Goal: Task Accomplishment & Management: Use online tool/utility

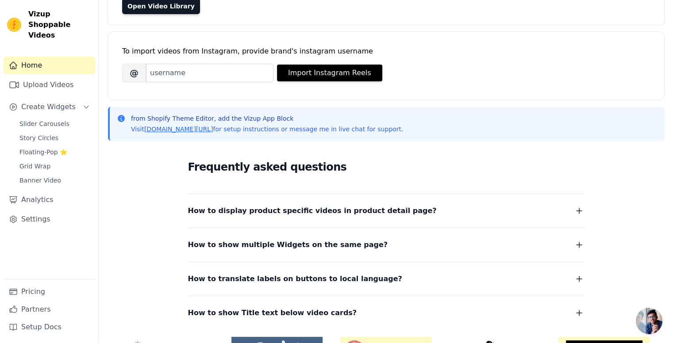
scroll to position [95, 0]
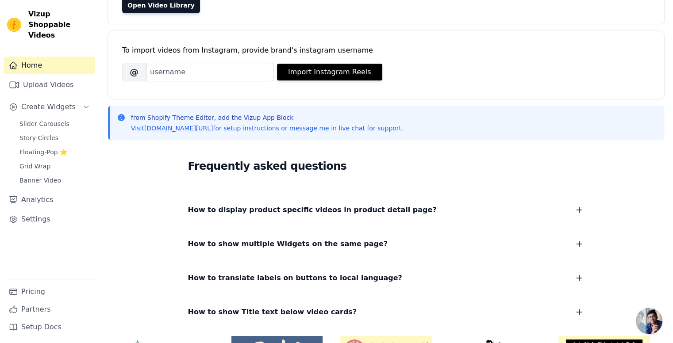
click at [215, 203] on div "How to display product specific videos in product detail page? Create one widge…" at bounding box center [386, 204] width 397 height 23
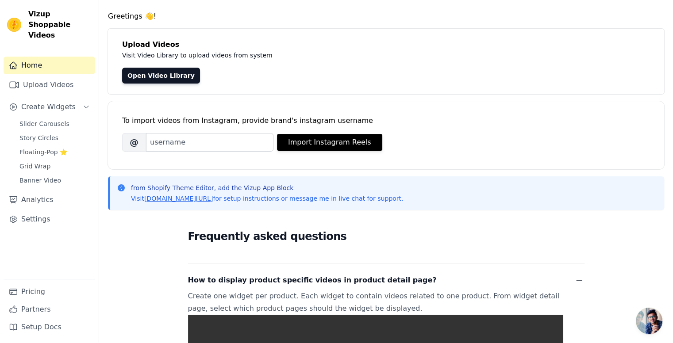
scroll to position [0, 0]
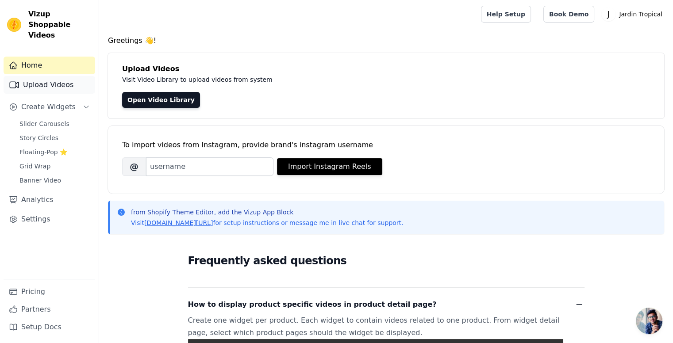
click at [51, 81] on link "Upload Videos" at bounding box center [50, 85] width 92 height 18
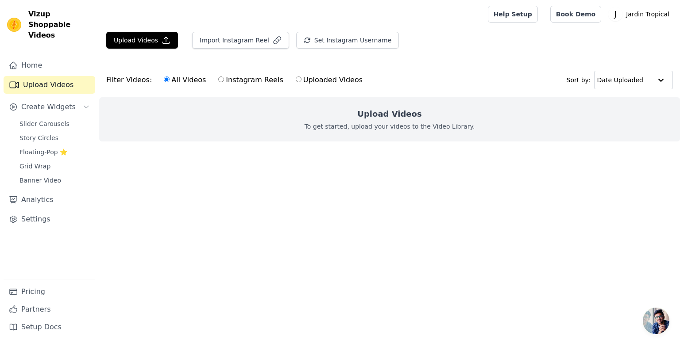
click at [123, 50] on div "Upload Videos Import Instagram Reel Set Instagram Username Import Latest IG Ree…" at bounding box center [389, 44] width 581 height 24
click at [139, 38] on button "Upload Videos" at bounding box center [142, 40] width 72 height 17
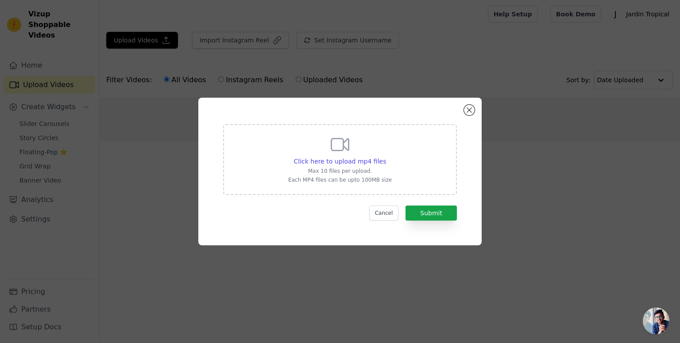
click at [142, 167] on div "Click here to upload mp4 files Max 10 files per upload. Each MP4 files can be u…" at bounding box center [340, 172] width 652 height 176
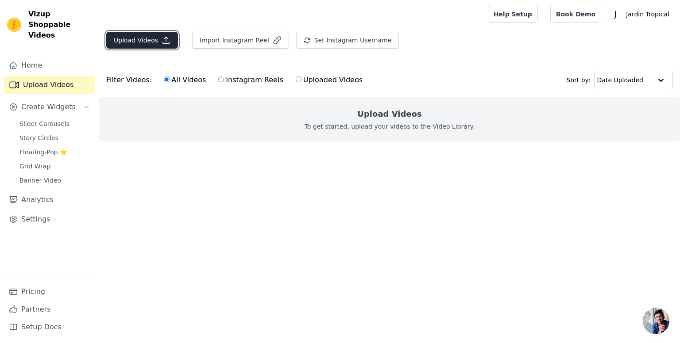
click at [156, 35] on button "Upload Videos" at bounding box center [142, 40] width 72 height 17
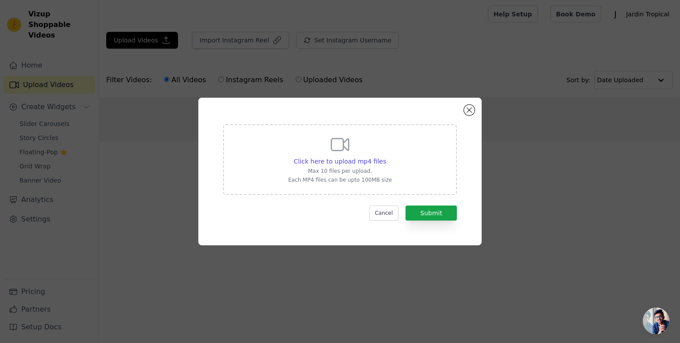
click at [395, 178] on div "Click here to upload mp4 files Max 10 files per upload. Each MP4 files can be u…" at bounding box center [340, 159] width 234 height 71
click at [386, 157] on input "Click here to upload mp4 files Max 10 files per upload. Each MP4 files can be u…" at bounding box center [386, 157] width 0 height 0
type input "C:\fakepath\WhatsApp Video 2025-09-03 at 18.00.56_69c1c4a2.mp4"
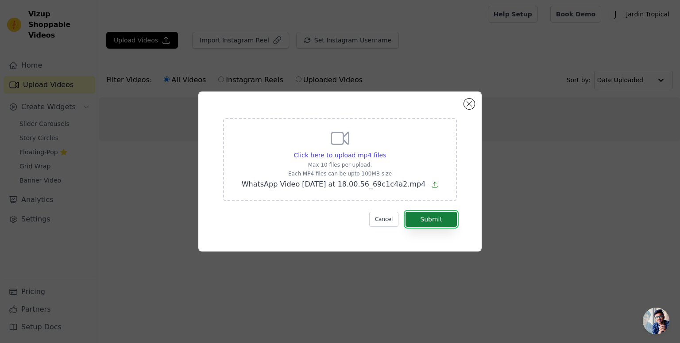
click at [420, 216] on button "Submit" at bounding box center [430, 219] width 51 height 15
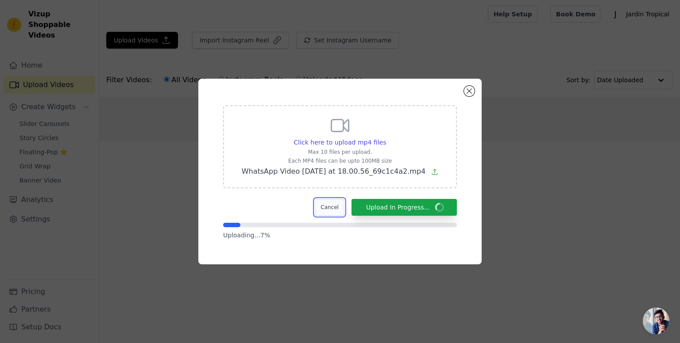
click at [336, 204] on button "Cancel" at bounding box center [330, 207] width 30 height 17
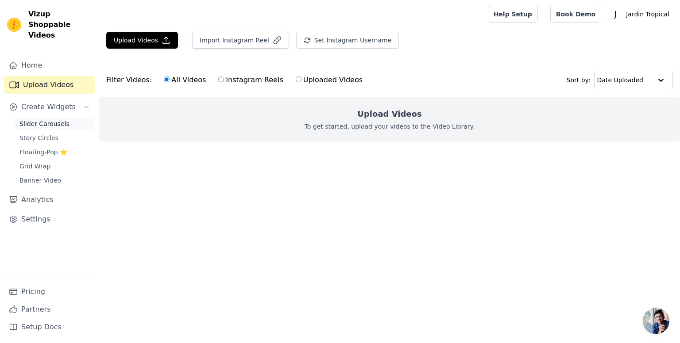
click at [48, 120] on span "Slider Carousels" at bounding box center [44, 124] width 50 height 9
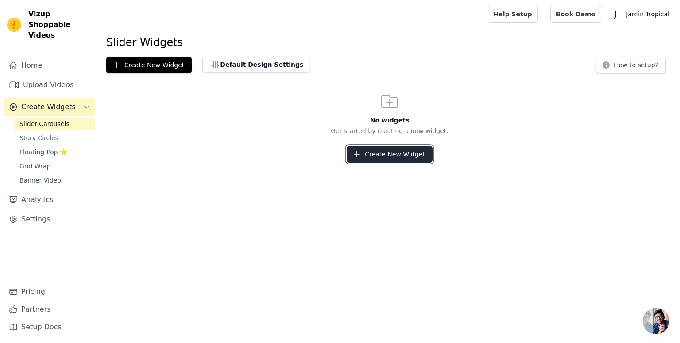
click at [366, 150] on button "Create New Widget" at bounding box center [389, 154] width 85 height 17
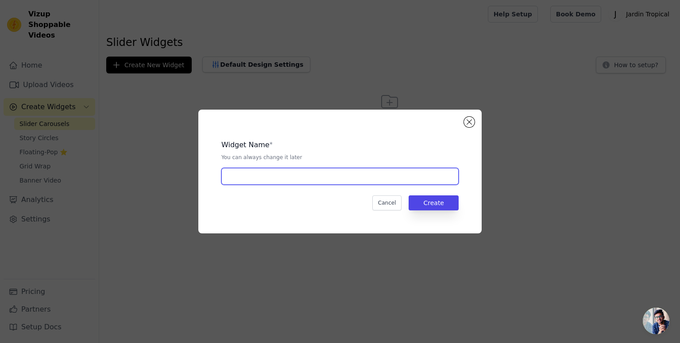
click at [284, 174] on input "text" at bounding box center [339, 176] width 237 height 17
type input "Videos"
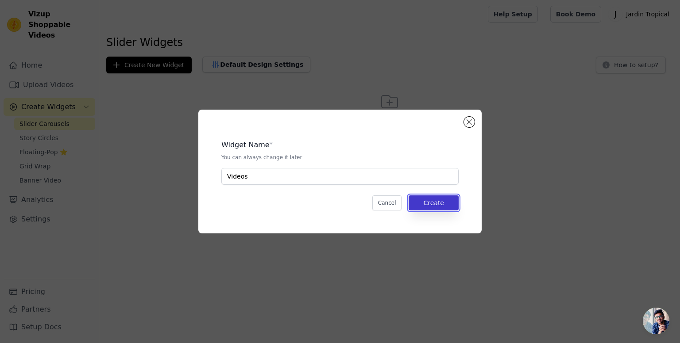
click at [456, 208] on button "Create" at bounding box center [434, 203] width 50 height 15
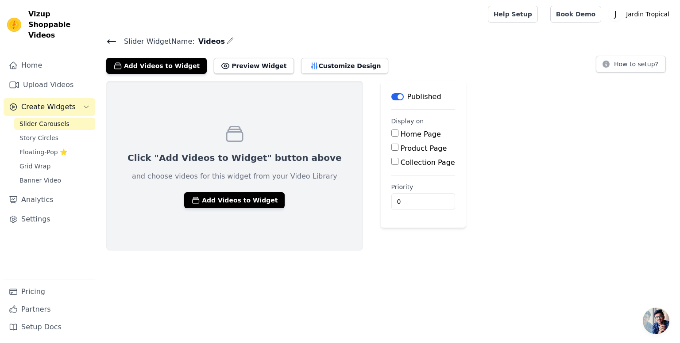
click at [401, 133] on label "Home Page" at bounding box center [421, 134] width 40 height 8
click at [391, 133] on input "Home Page" at bounding box center [394, 133] width 7 height 7
checkbox input "true"
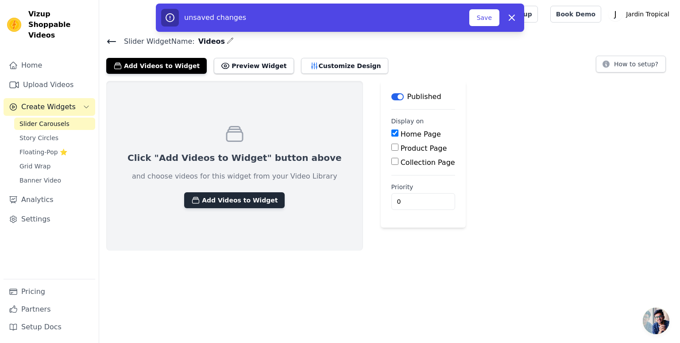
click at [194, 200] on button "Add Videos to Widget" at bounding box center [234, 201] width 100 height 16
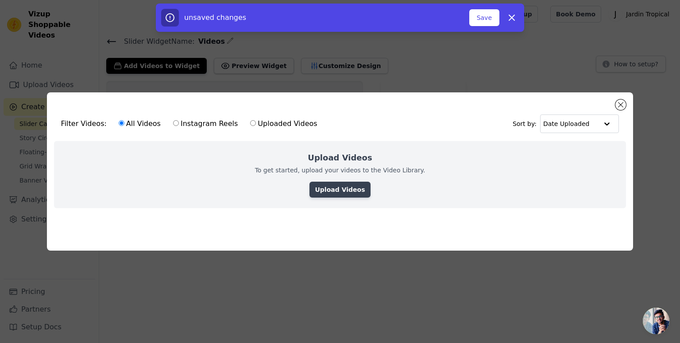
click at [342, 185] on link "Upload Videos" at bounding box center [339, 190] width 61 height 16
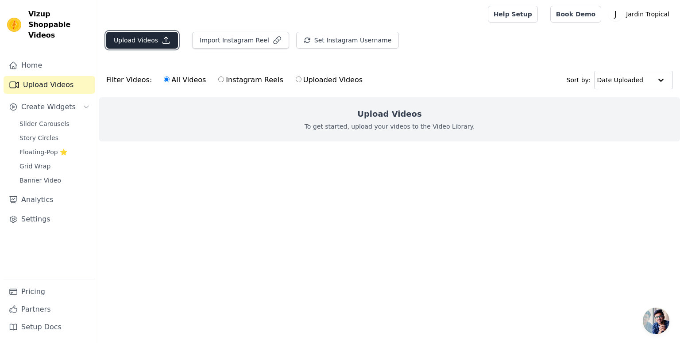
click at [112, 34] on button "Upload Videos" at bounding box center [142, 40] width 72 height 17
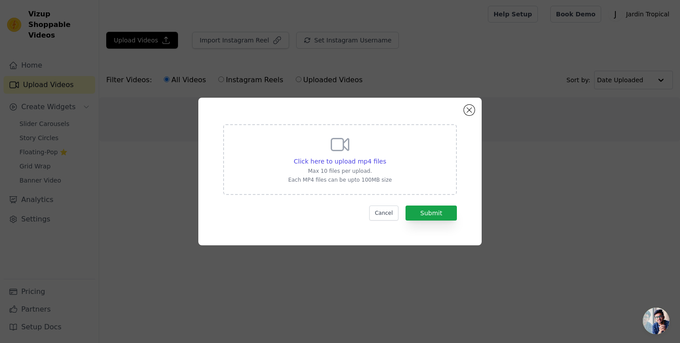
click at [365, 188] on div "Click here to upload mp4 files Max 10 files per upload. Each MP4 files can be u…" at bounding box center [340, 159] width 234 height 71
click at [386, 157] on input "Click here to upload mp4 files Max 10 files per upload. Each MP4 files can be u…" at bounding box center [386, 157] width 0 height 0
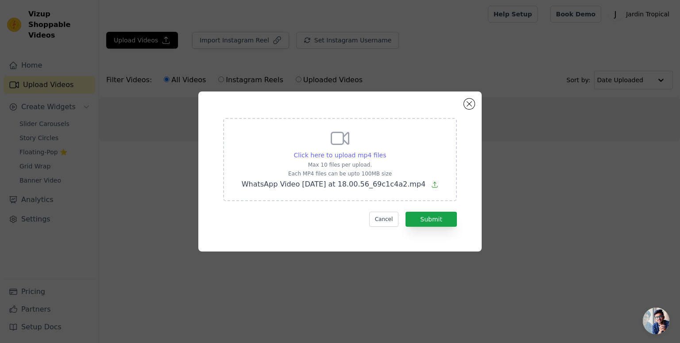
click at [354, 156] on span "Click here to upload mp4 files" at bounding box center [340, 155] width 93 height 7
click at [386, 151] on input "Click here to upload mp4 files Max 10 files per upload. Each MP4 files can be u…" at bounding box center [386, 151] width 0 height 0
type input "C:\fakepath\WhatsApp Video 2025-09-03 at 18.00.56_69c1c4a2.mp4"
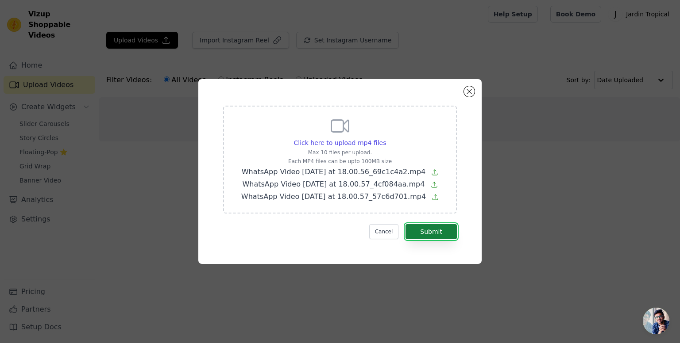
click at [437, 236] on button "Submit" at bounding box center [430, 231] width 51 height 15
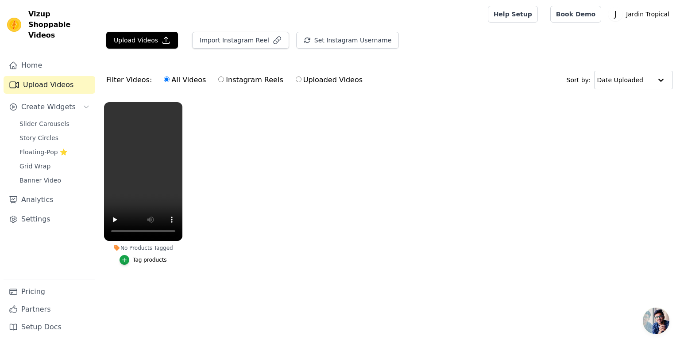
click at [250, 169] on ul "No Products Tagged Tag products" at bounding box center [389, 192] width 581 height 190
click at [295, 80] on label "Uploaded Videos" at bounding box center [329, 80] width 68 height 12
click at [296, 80] on input "Uploaded Videos" at bounding box center [299, 80] width 6 height 6
radio input "true"
click at [159, 77] on div "All Videos Instagram Reels Uploaded Videos" at bounding box center [263, 80] width 208 height 20
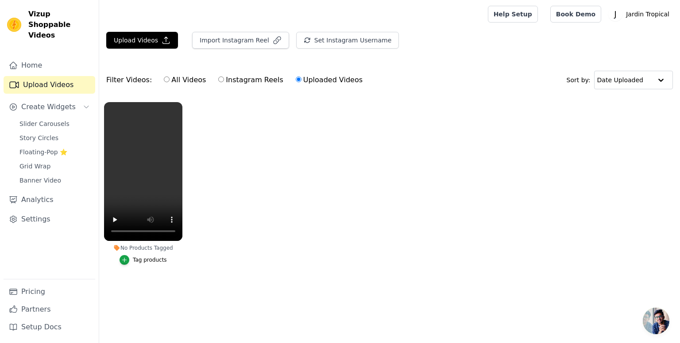
click at [166, 79] on label "All Videos" at bounding box center [184, 80] width 43 height 12
click at [166, 79] on input "All Videos" at bounding box center [167, 80] width 6 height 6
radio input "true"
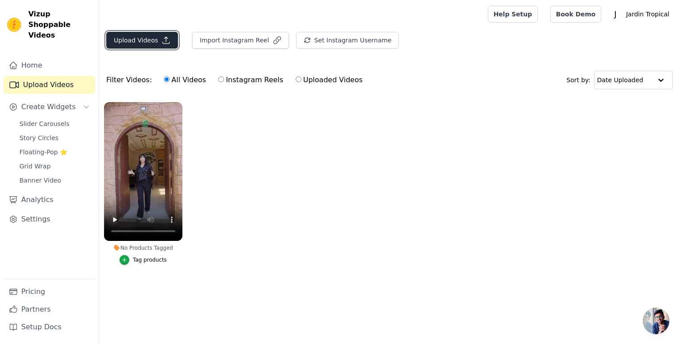
click at [146, 42] on button "Upload Videos" at bounding box center [142, 40] width 72 height 17
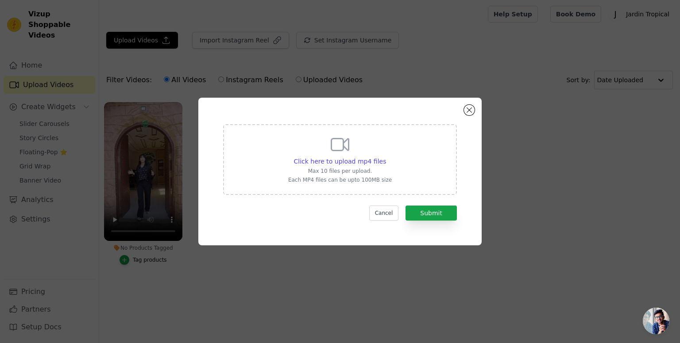
click at [353, 175] on div "Click here to upload mp4 files Max 10 files per upload. Each MP4 files can be u…" at bounding box center [340, 159] width 104 height 50
click at [386, 157] on input "Click here to upload mp4 files Max 10 files per upload. Each MP4 files can be u…" at bounding box center [386, 157] width 0 height 0
type input "C:\fakepath\WhatsApp Video 2025-09-03 at 18.00.57_57c6d701.mp4"
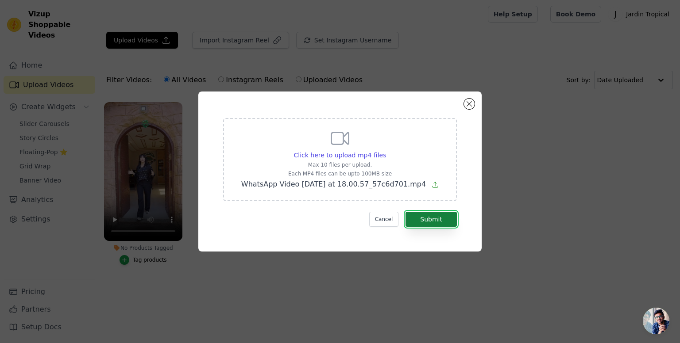
click at [432, 217] on button "Submit" at bounding box center [430, 219] width 51 height 15
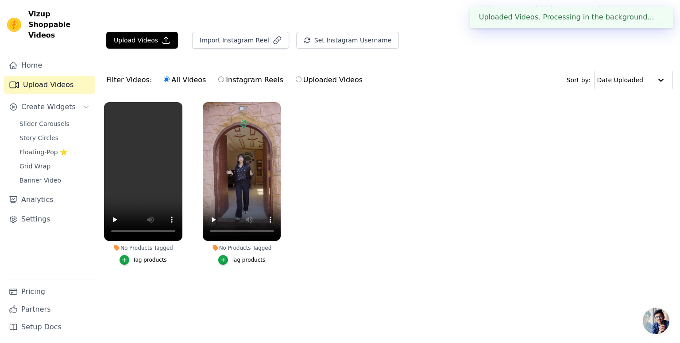
drag, startPoint x: 432, startPoint y: 217, endPoint x: 368, endPoint y: 156, distance: 88.6
click at [368, 156] on ul "No Products Tagged Tag products No Products Tagged Tag products" at bounding box center [389, 192] width 581 height 190
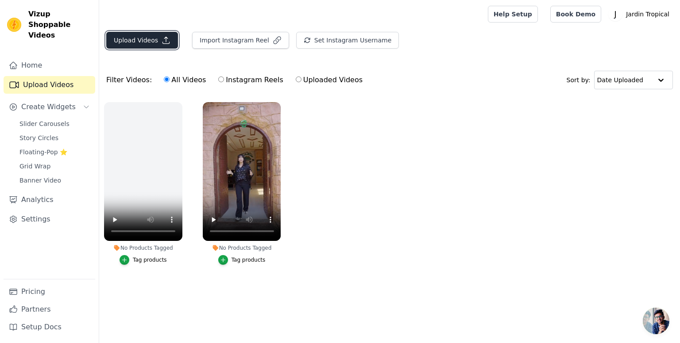
click at [151, 40] on button "Upload Videos" at bounding box center [142, 40] width 72 height 17
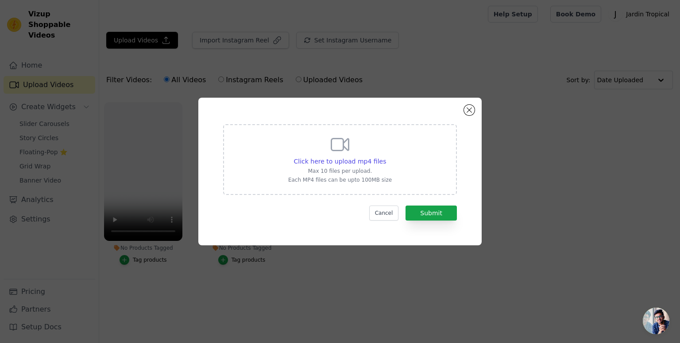
click at [319, 175] on div "Click here to upload mp4 files Max 10 files per upload. Each MP4 files can be u…" at bounding box center [340, 159] width 104 height 50
click at [386, 157] on input "Click here to upload mp4 files Max 10 files per upload. Each MP4 files can be u…" at bounding box center [386, 157] width 0 height 0
type input "C:\fakepath\WhatsApp Video [DATE] at 18.00.57_4cf084aa.mp4"
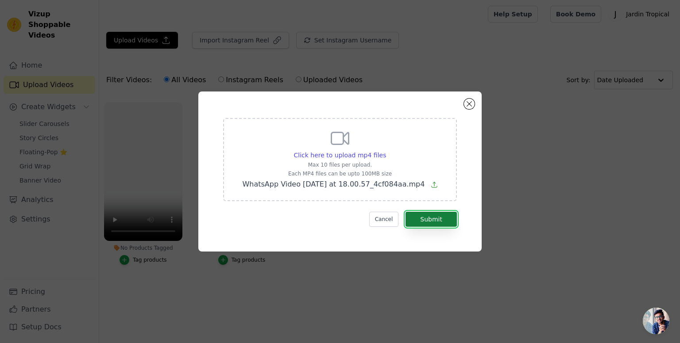
click at [440, 214] on button "Submit" at bounding box center [430, 219] width 51 height 15
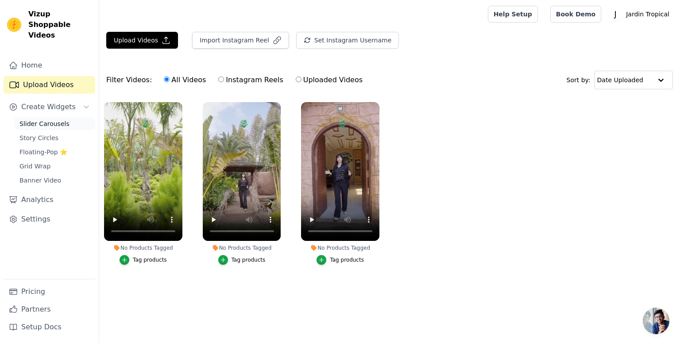
click at [37, 120] on span "Slider Carousels" at bounding box center [44, 124] width 50 height 9
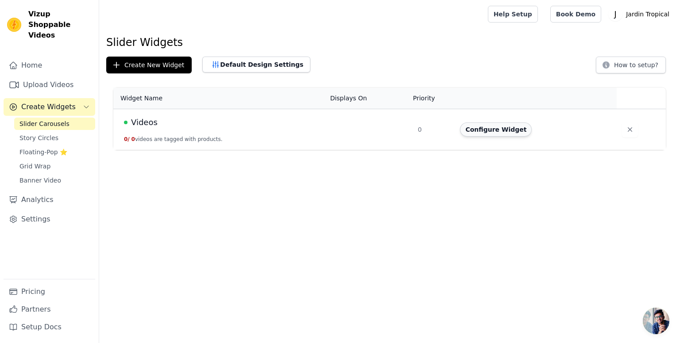
click at [505, 132] on button "Configure Widget" at bounding box center [496, 130] width 72 height 14
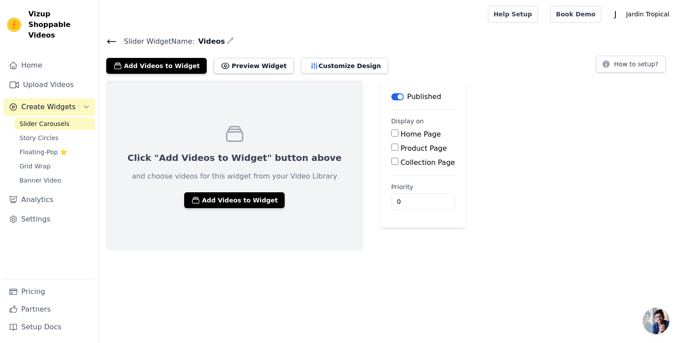
click at [225, 191] on div "Click "Add Videos to Widget" button above and choose videos for this widget fro…" at bounding box center [234, 166] width 257 height 170
click at [381, 130] on main "Label Published Display on Home Page Product Page Collection Page Priority 0" at bounding box center [423, 154] width 85 height 147
click at [391, 131] on input "Home Page" at bounding box center [394, 133] width 7 height 7
checkbox input "true"
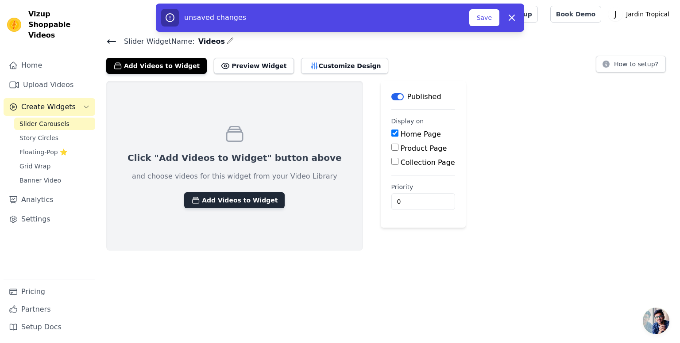
click at [224, 198] on button "Add Videos to Widget" at bounding box center [234, 201] width 100 height 16
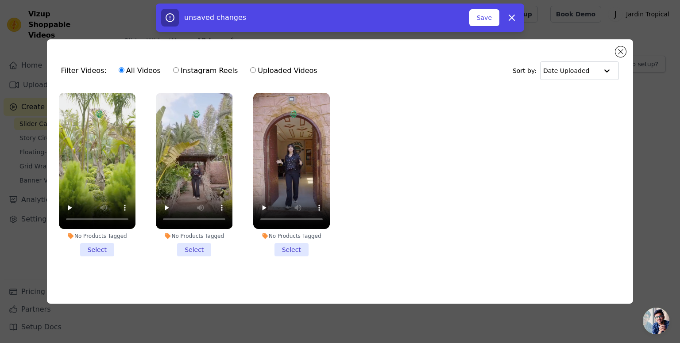
click at [100, 250] on li "No Products Tagged Select" at bounding box center [97, 175] width 77 height 164
click at [0, 0] on input "No Products Tagged Select" at bounding box center [0, 0] width 0 height 0
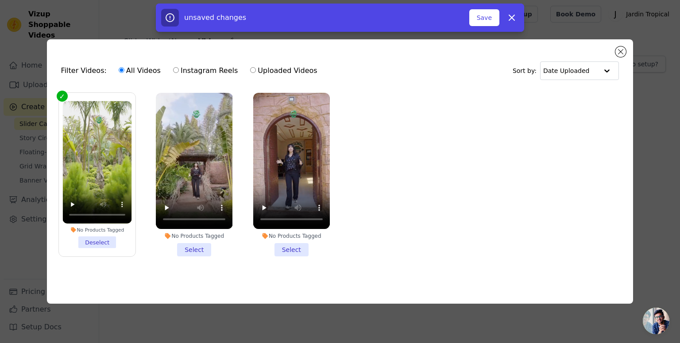
click at [170, 249] on li "No Products Tagged Select" at bounding box center [194, 175] width 77 height 164
click at [0, 0] on input "No Products Tagged Select" at bounding box center [0, 0] width 0 height 0
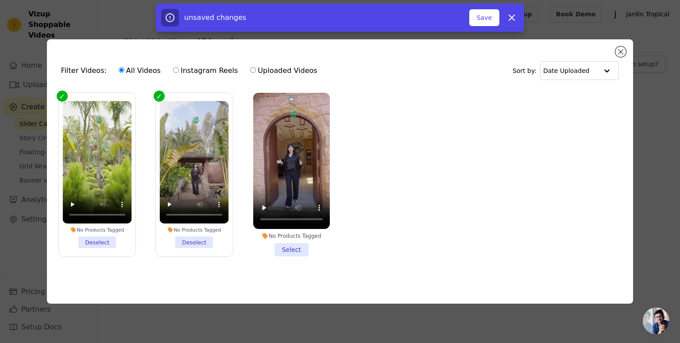
click at [306, 250] on li "No Products Tagged Select" at bounding box center [291, 175] width 77 height 164
click at [0, 0] on input "No Products Tagged Select" at bounding box center [0, 0] width 0 height 0
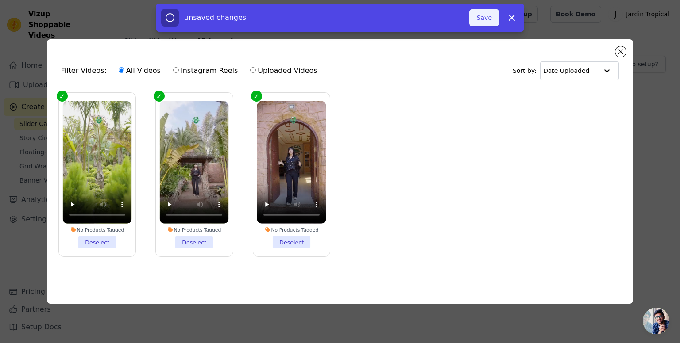
click at [485, 24] on button "Save" at bounding box center [484, 17] width 30 height 17
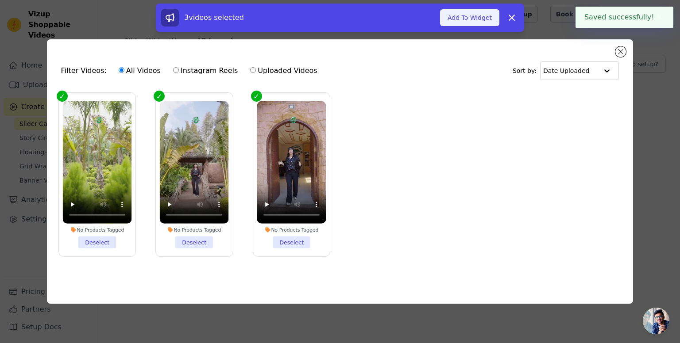
click at [490, 17] on button "Add To Widget" at bounding box center [469, 17] width 59 height 17
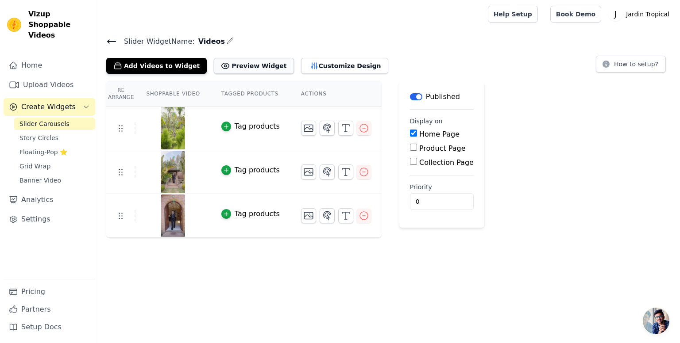
click at [236, 69] on button "Preview Widget" at bounding box center [254, 66] width 80 height 16
click at [39, 162] on span "Grid Wrap" at bounding box center [34, 166] width 31 height 9
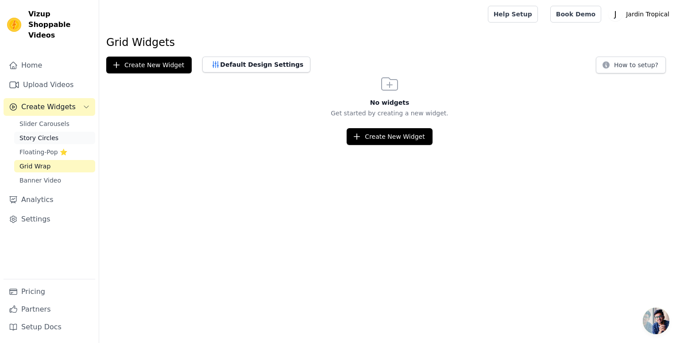
click at [41, 134] on span "Story Circles" at bounding box center [38, 138] width 39 height 9
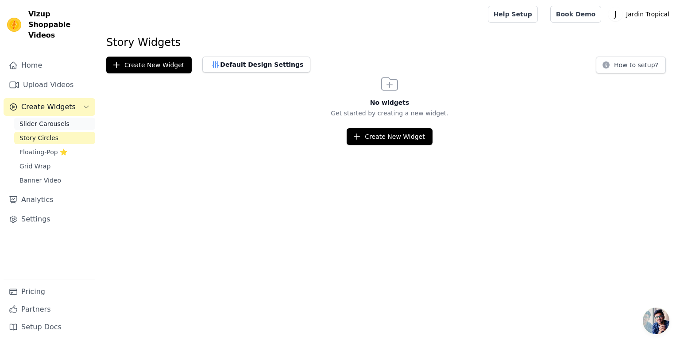
click at [58, 120] on span "Slider Carousels" at bounding box center [44, 124] width 50 height 9
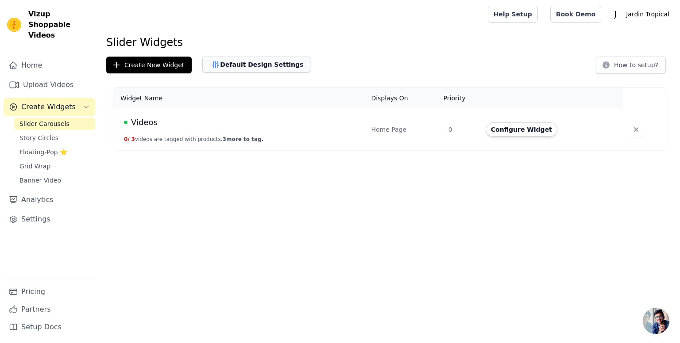
click at [214, 66] on icon "button" at bounding box center [215, 64] width 9 height 9
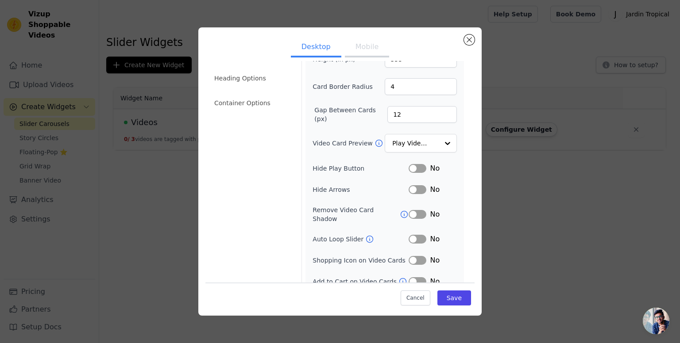
scroll to position [71, 0]
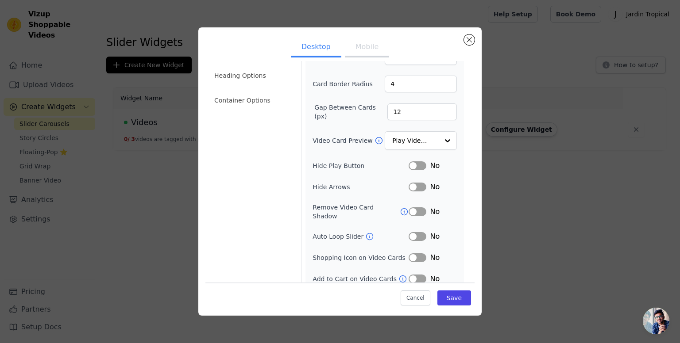
click at [413, 165] on button "Label" at bounding box center [418, 166] width 18 height 9
click at [418, 139] on input "Video Card Preview" at bounding box center [416, 141] width 46 height 18
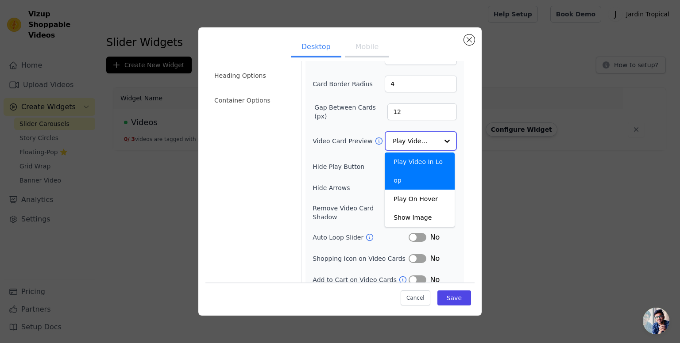
click at [418, 139] on input "Video Card Preview" at bounding box center [416, 141] width 46 height 18
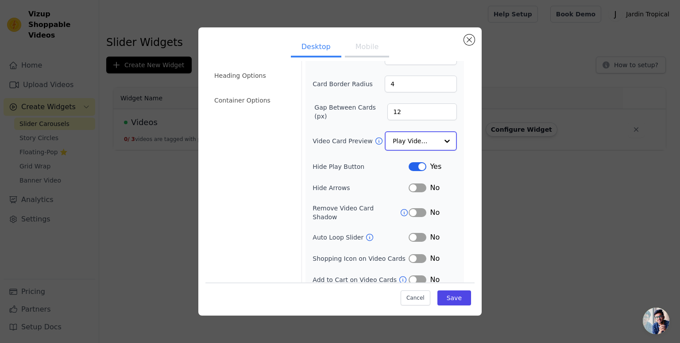
click at [418, 139] on input "Video Card Preview" at bounding box center [416, 141] width 46 height 18
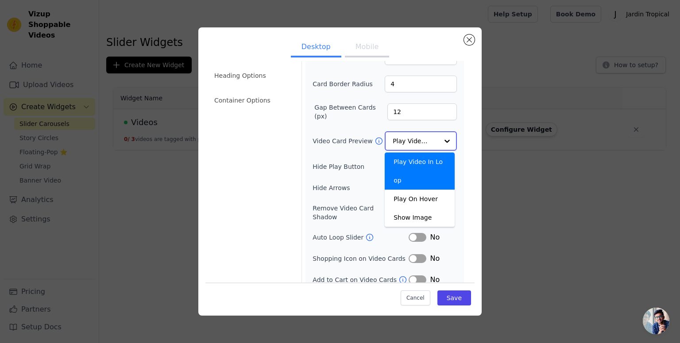
click at [418, 139] on input "Video Card Preview" at bounding box center [416, 141] width 46 height 18
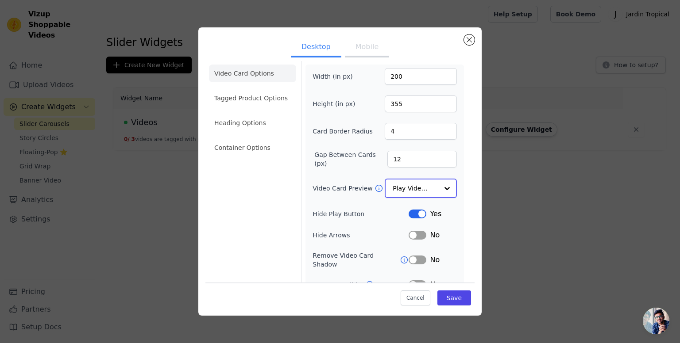
scroll to position [0, 0]
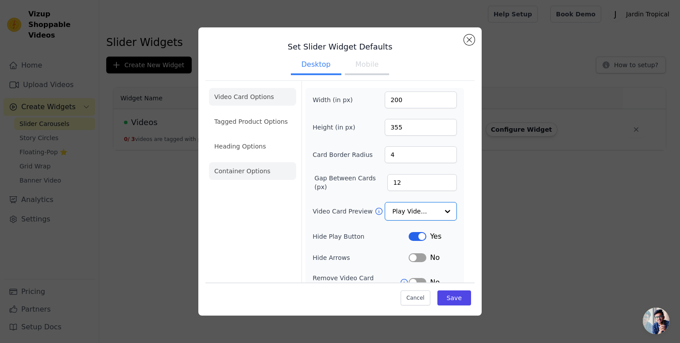
click at [252, 169] on li "Container Options" at bounding box center [252, 171] width 87 height 18
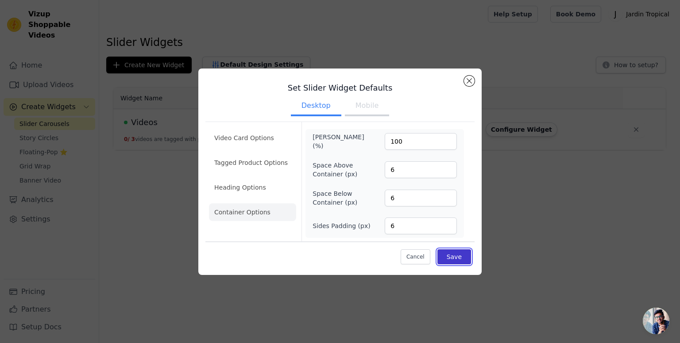
click at [455, 256] on button "Save" at bounding box center [454, 257] width 34 height 15
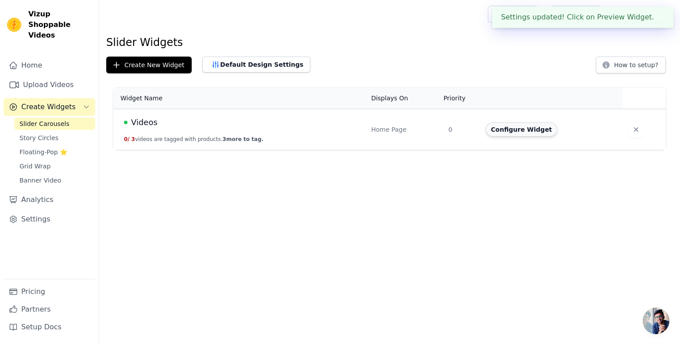
click at [526, 134] on button "Configure Widget" at bounding box center [522, 130] width 72 height 14
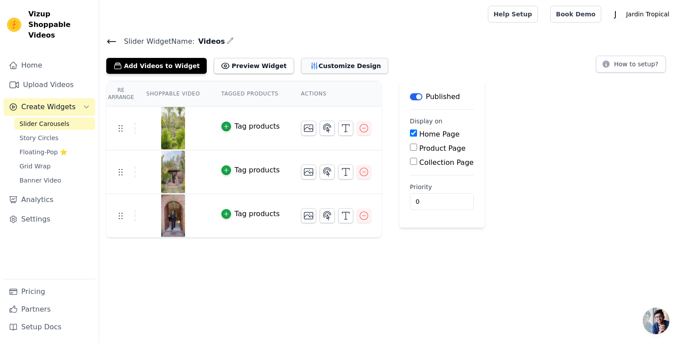
click at [306, 62] on button "Customize Design" at bounding box center [344, 66] width 87 height 16
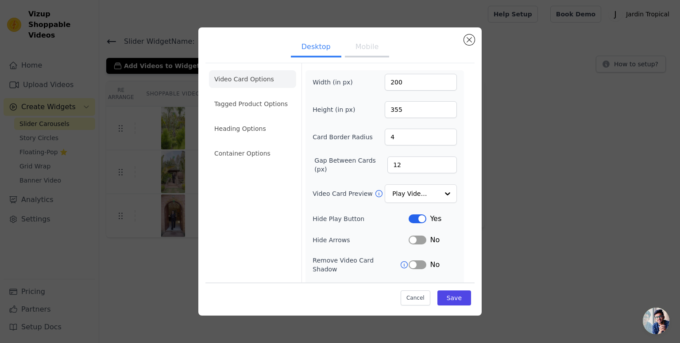
click at [475, 43] on div "Desktop Mobile Video Card Options Tagged Product Options Heading Options Contai…" at bounding box center [339, 171] width 283 height 289
click at [469, 36] on button "Close modal" at bounding box center [469, 40] width 11 height 11
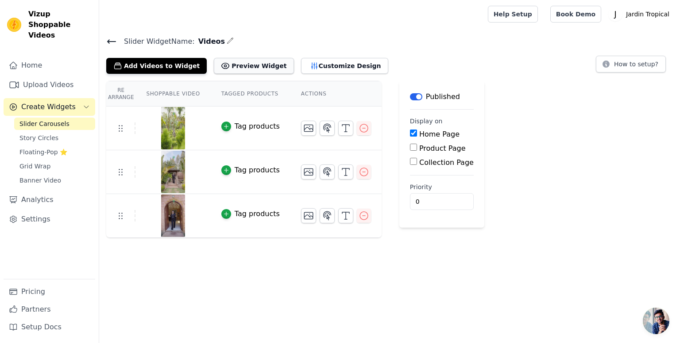
click at [235, 58] on button "Preview Widget" at bounding box center [254, 66] width 80 height 16
click at [312, 60] on button "Customize Design" at bounding box center [344, 66] width 87 height 16
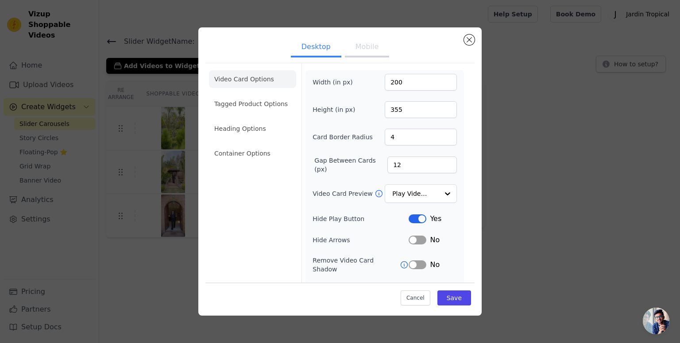
click at [420, 218] on button "Label" at bounding box center [418, 219] width 18 height 9
click at [446, 297] on button "Save" at bounding box center [454, 297] width 34 height 15
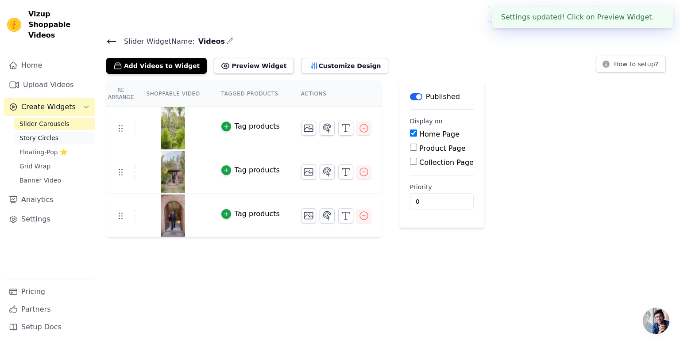
click at [58, 132] on link "Story Circles" at bounding box center [54, 138] width 81 height 12
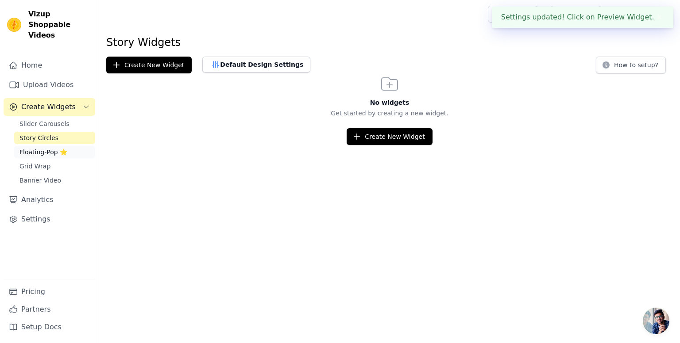
click at [46, 148] on span "Floating-Pop ⭐" at bounding box center [43, 152] width 48 height 9
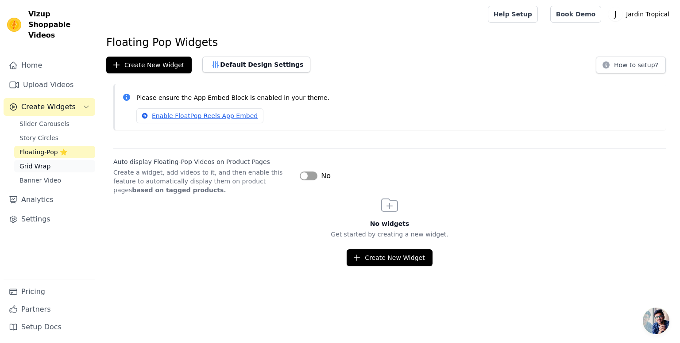
click at [46, 162] on span "Grid Wrap" at bounding box center [34, 166] width 31 height 9
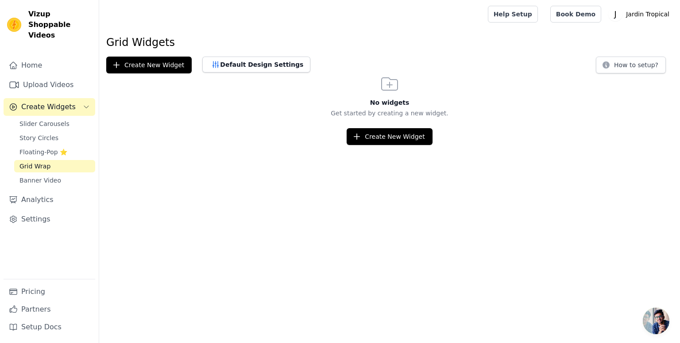
click at [49, 135] on div "Slider Carousels Story Circles Floating-Pop ⭐ Grid Wrap Banner Video" at bounding box center [54, 152] width 81 height 69
click at [47, 134] on span "Story Circles" at bounding box center [38, 138] width 39 height 9
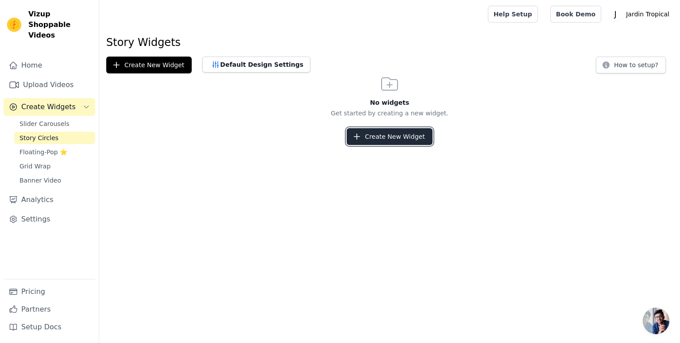
click at [394, 139] on button "Create New Widget" at bounding box center [389, 136] width 85 height 17
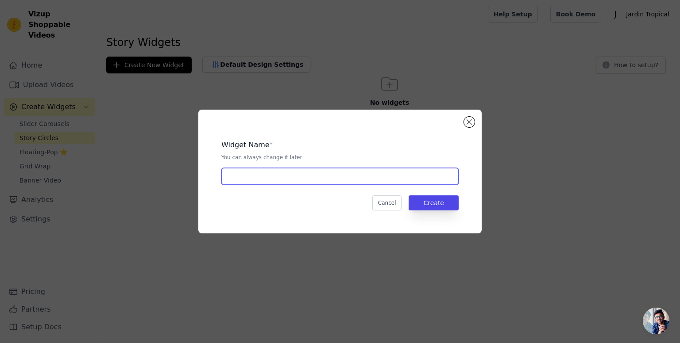
click at [319, 181] on input "text" at bounding box center [339, 176] width 237 height 17
type input "Videos2"
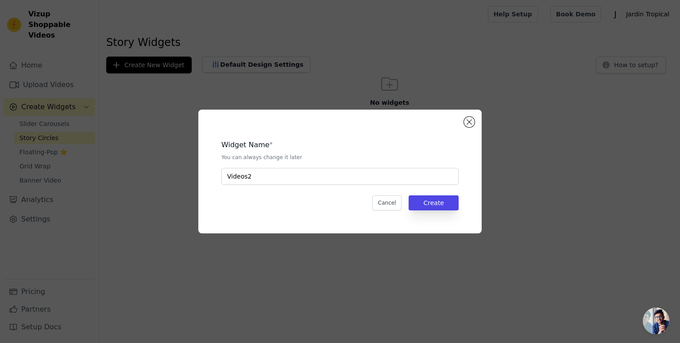
click at [444, 195] on div "Widget Name * You can always change it later Videos2 Cancel Create" at bounding box center [339, 172] width 255 height 96
click at [419, 206] on button "Create" at bounding box center [434, 203] width 50 height 15
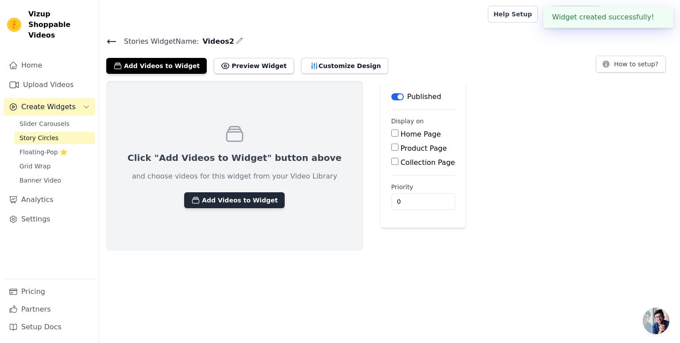
click at [202, 197] on button "Add Videos to Widget" at bounding box center [234, 201] width 100 height 16
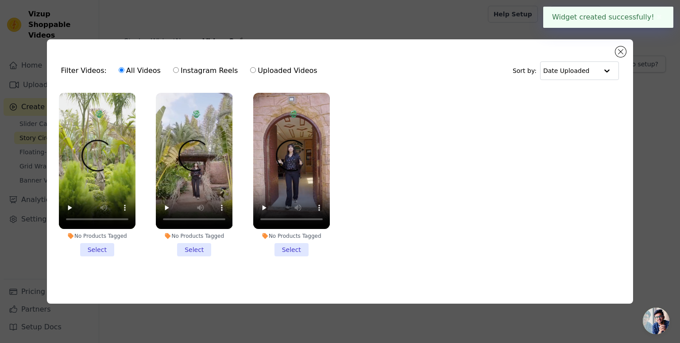
click at [99, 252] on li "No Products Tagged Select" at bounding box center [97, 175] width 77 height 164
click at [0, 0] on input "No Products Tagged Select" at bounding box center [0, 0] width 0 height 0
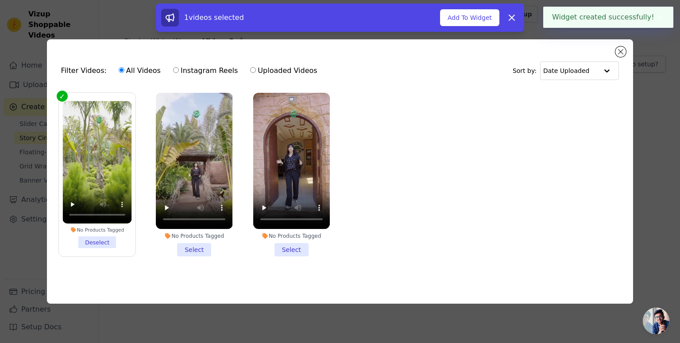
click at [179, 248] on li "No Products Tagged Select" at bounding box center [194, 175] width 77 height 164
click at [0, 0] on input "No Products Tagged Select" at bounding box center [0, 0] width 0 height 0
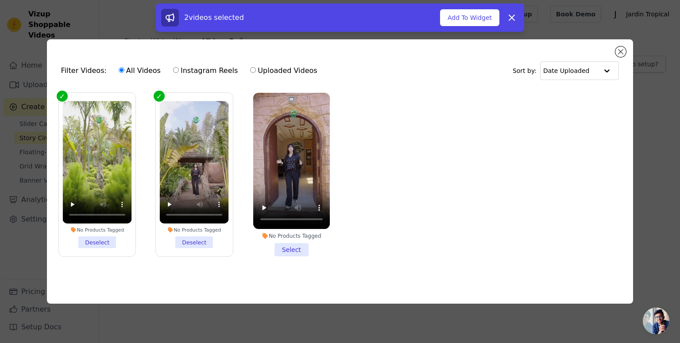
click at [282, 246] on li "No Products Tagged Select" at bounding box center [291, 175] width 77 height 164
click at [0, 0] on input "No Products Tagged Select" at bounding box center [0, 0] width 0 height 0
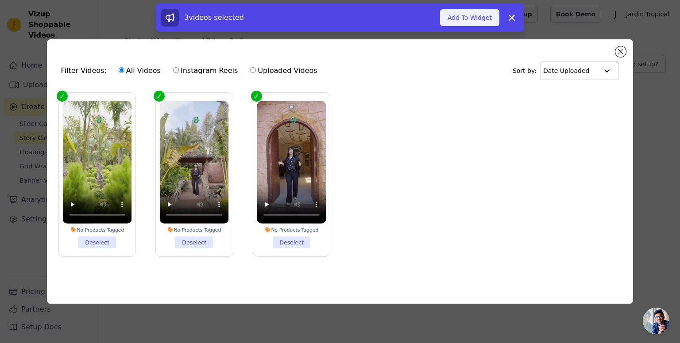
click at [455, 17] on button "Add To Widget" at bounding box center [469, 17] width 59 height 17
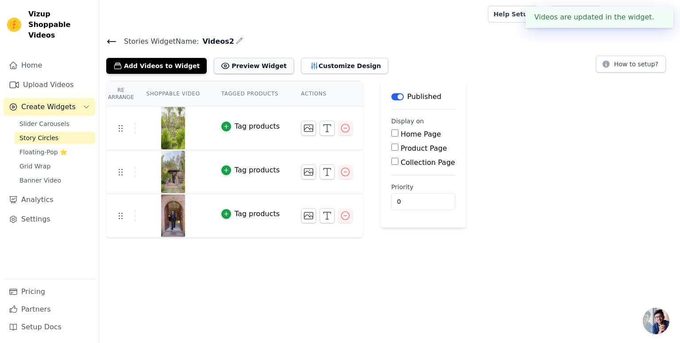
click at [244, 67] on button "Preview Widget" at bounding box center [254, 66] width 80 height 16
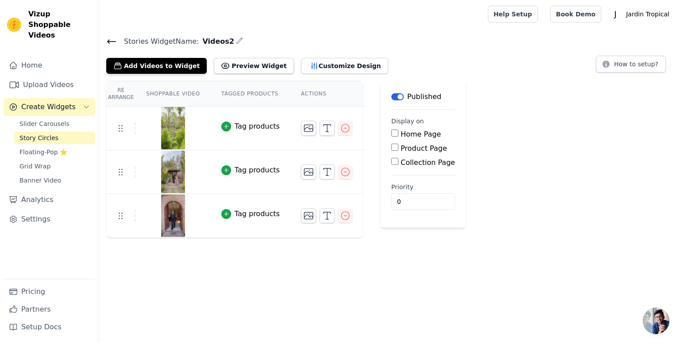
click at [110, 39] on icon at bounding box center [111, 41] width 11 height 11
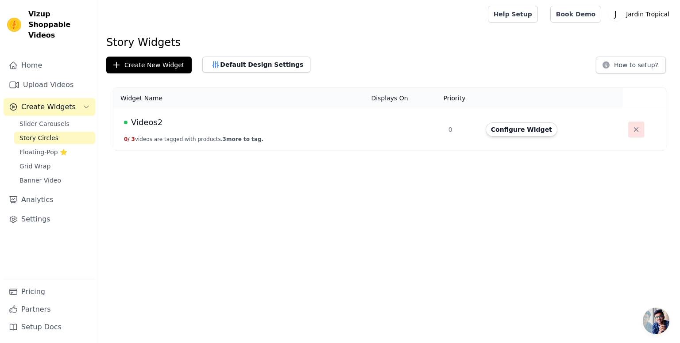
click at [634, 128] on icon "button" at bounding box center [636, 129] width 9 height 9
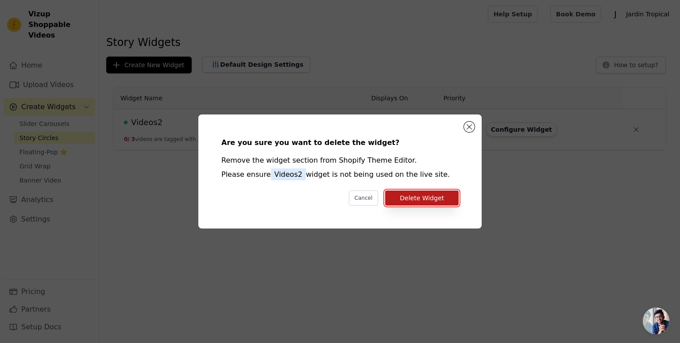
click at [425, 196] on button "Delete Widget" at bounding box center [421, 198] width 73 height 15
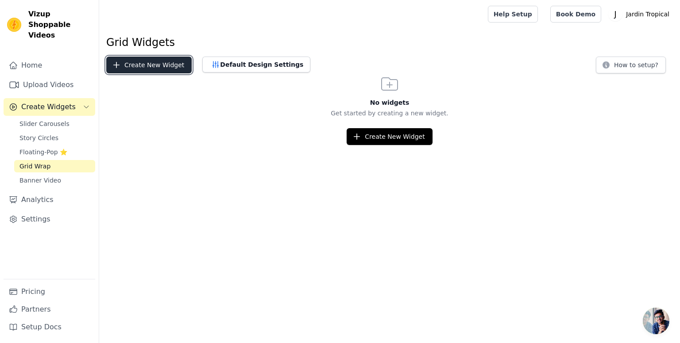
click at [155, 70] on button "Create New Widget" at bounding box center [148, 65] width 85 height 17
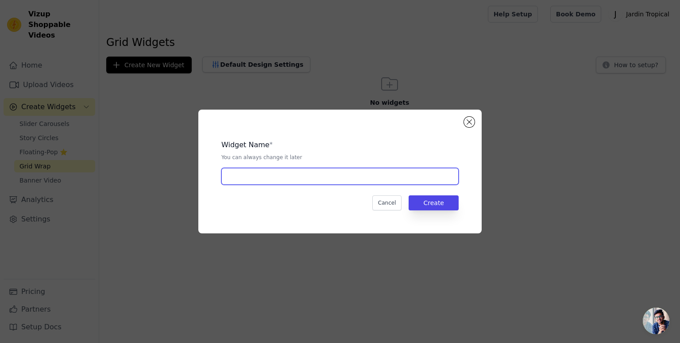
click at [305, 178] on input "text" at bounding box center [339, 176] width 237 height 17
type input "Videos2"
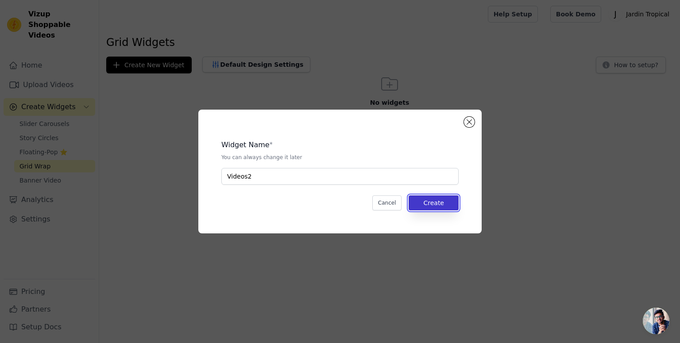
click at [434, 198] on button "Create" at bounding box center [434, 203] width 50 height 15
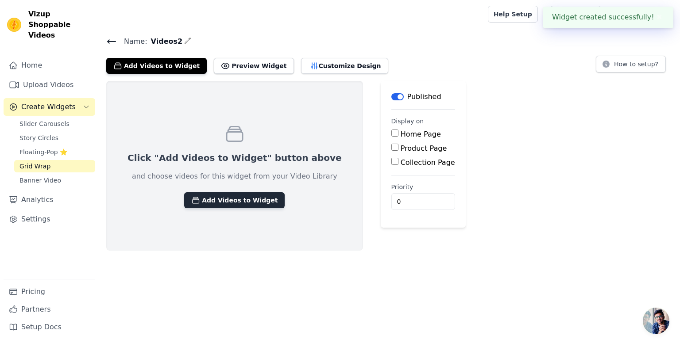
click at [214, 197] on button "Add Videos to Widget" at bounding box center [234, 201] width 100 height 16
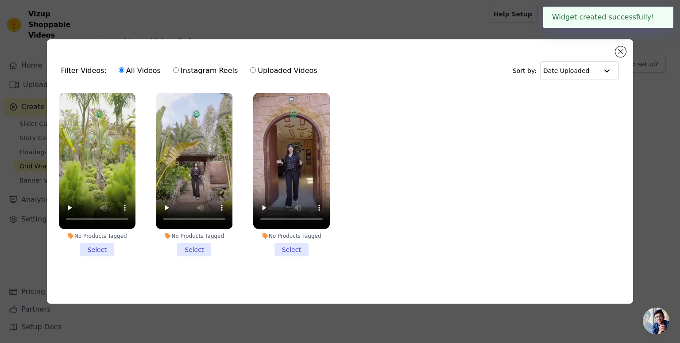
click at [98, 247] on li "No Products Tagged Select" at bounding box center [97, 175] width 77 height 164
click at [0, 0] on input "No Products Tagged Select" at bounding box center [0, 0] width 0 height 0
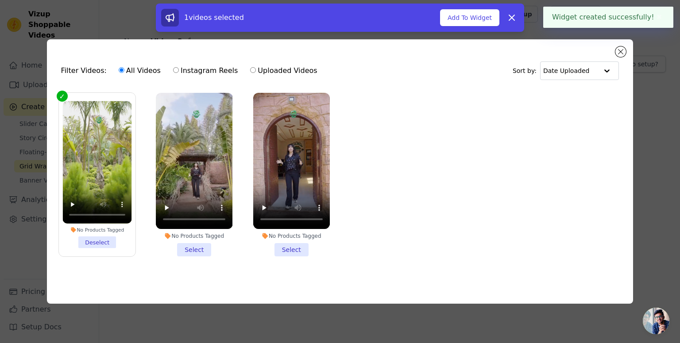
click at [200, 248] on li "No Products Tagged Select" at bounding box center [194, 175] width 77 height 164
click at [0, 0] on input "No Products Tagged Select" at bounding box center [0, 0] width 0 height 0
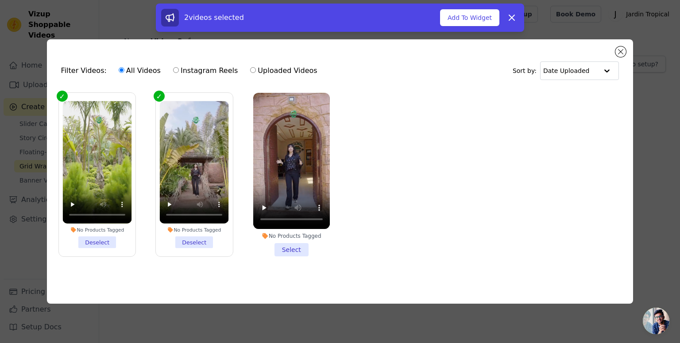
click at [306, 254] on li "No Products Tagged Select" at bounding box center [291, 175] width 77 height 164
click at [0, 0] on input "No Products Tagged Select" at bounding box center [0, 0] width 0 height 0
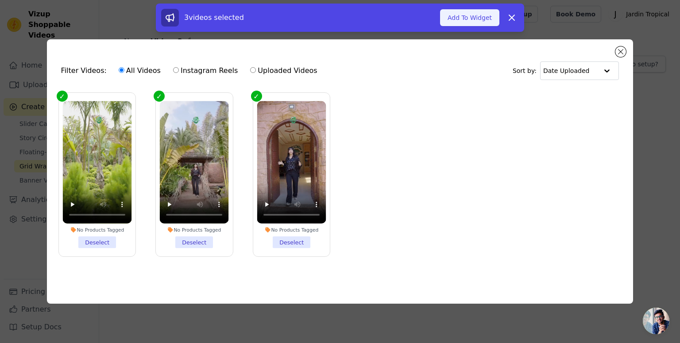
click at [479, 15] on button "Add To Widget" at bounding box center [469, 17] width 59 height 17
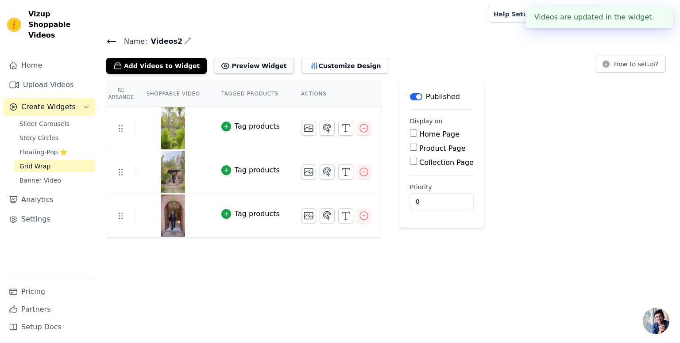
click at [236, 64] on button "Preview Widget" at bounding box center [254, 66] width 80 height 16
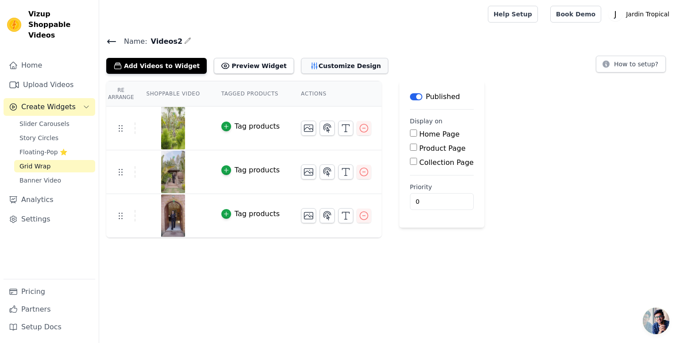
click at [320, 73] on button "Customize Design" at bounding box center [344, 66] width 87 height 16
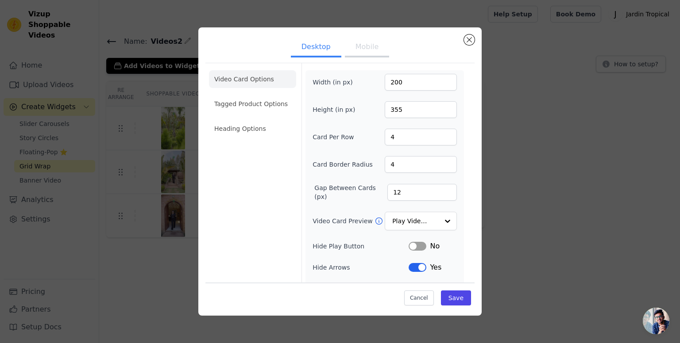
click at [320, 73] on div "Width (in px) 200 Height (in px) 355 Card Per Row 4 Card Border Radius 4 Gap Be…" at bounding box center [384, 194] width 158 height 249
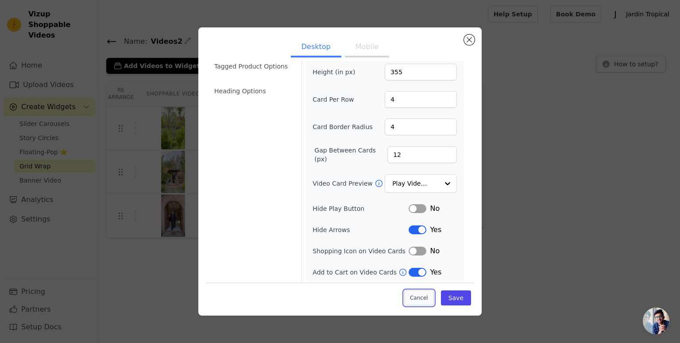
click at [417, 295] on button "Cancel" at bounding box center [419, 297] width 30 height 15
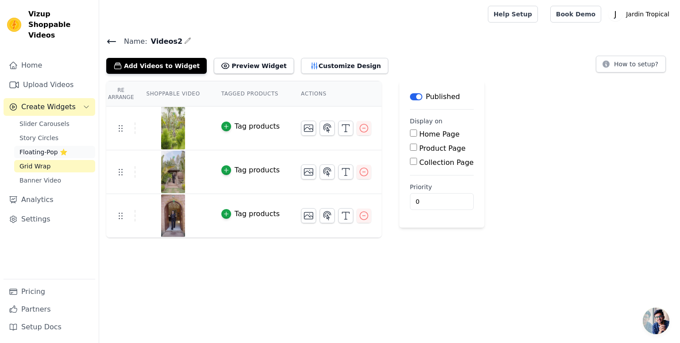
click at [60, 148] on span "Floating-Pop ⭐" at bounding box center [43, 152] width 48 height 9
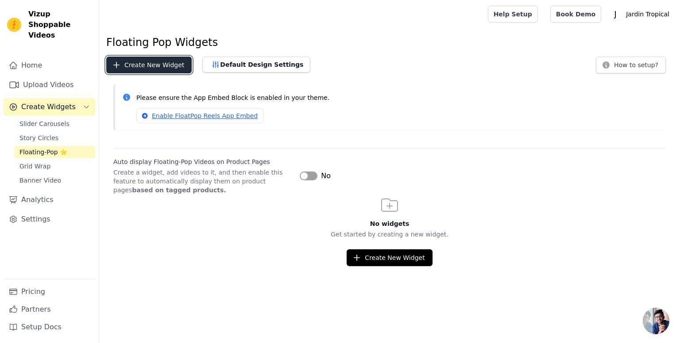
click at [154, 58] on button "Create New Widget" at bounding box center [148, 65] width 85 height 17
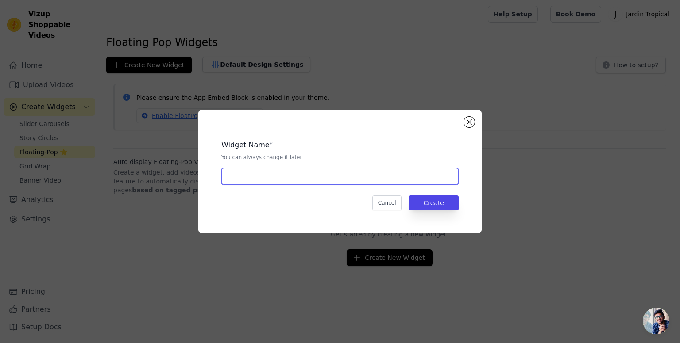
click at [282, 183] on input "text" at bounding box center [339, 176] width 237 height 17
type input "Videos"
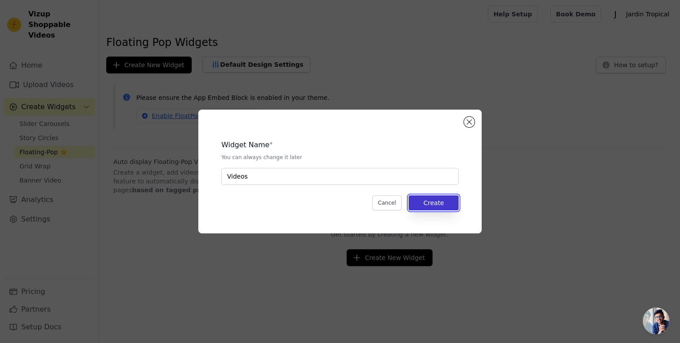
click at [434, 199] on button "Create" at bounding box center [434, 203] width 50 height 15
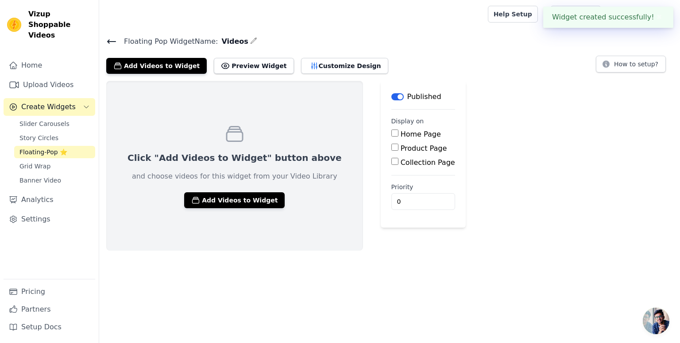
click at [225, 208] on div "Click "Add Videos to Widget" button above and choose videos for this widget fro…" at bounding box center [234, 166] width 257 height 170
click at [224, 200] on button "Add Videos to Widget" at bounding box center [234, 201] width 100 height 16
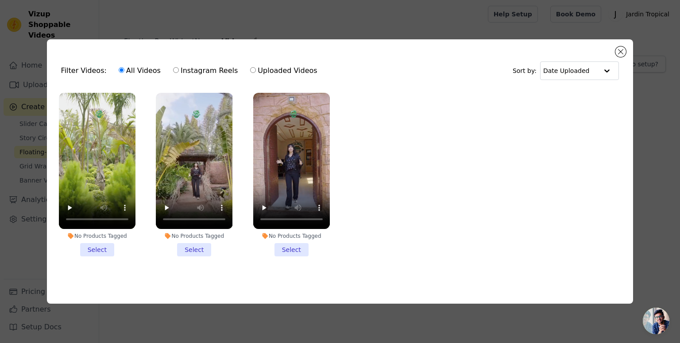
click at [104, 246] on li "No Products Tagged Select" at bounding box center [97, 175] width 77 height 164
click at [0, 0] on input "No Products Tagged Select" at bounding box center [0, 0] width 0 height 0
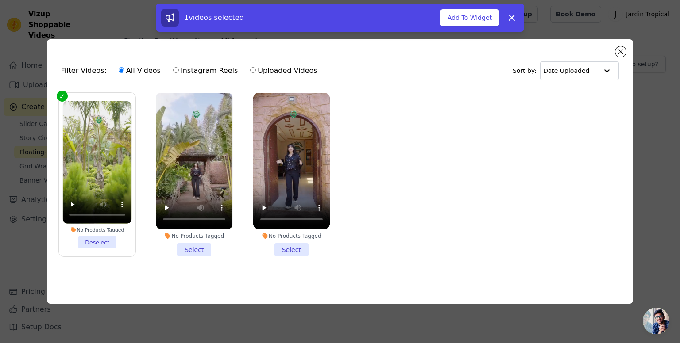
click at [180, 249] on li "No Products Tagged Select" at bounding box center [194, 175] width 77 height 164
click at [0, 0] on input "No Products Tagged Select" at bounding box center [0, 0] width 0 height 0
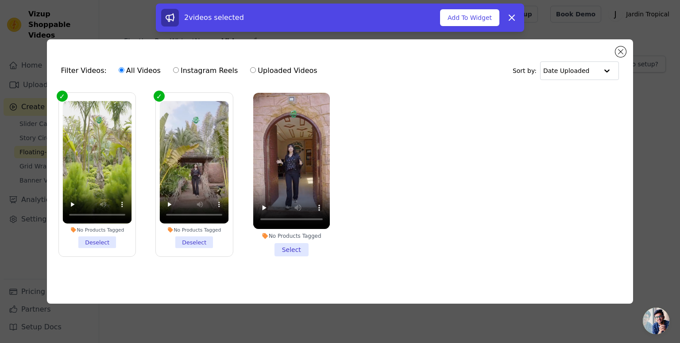
click at [305, 252] on li "No Products Tagged Select" at bounding box center [291, 175] width 77 height 164
click at [0, 0] on input "No Products Tagged Select" at bounding box center [0, 0] width 0 height 0
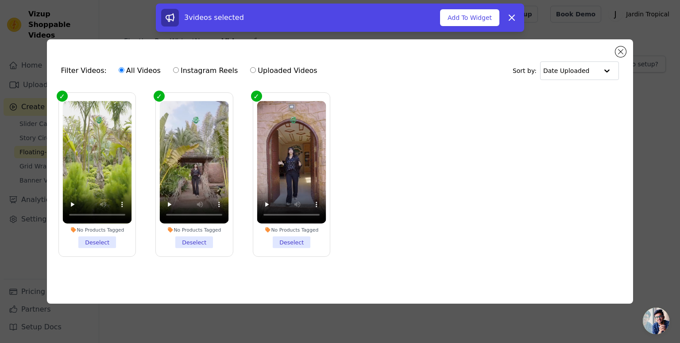
click at [462, 32] on div "3 videos selected Add To Widget Dismiss" at bounding box center [340, 20] width 680 height 32
click at [464, 10] on button "Add To Widget" at bounding box center [469, 17] width 59 height 17
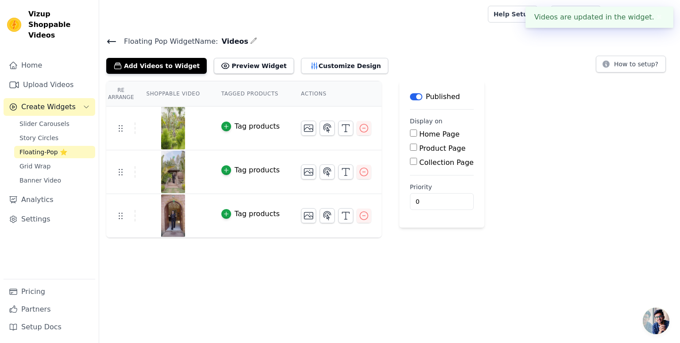
click at [233, 75] on div "Floating Pop Widget Name: Videos Add Videos to Widget Preview Widget Customize …" at bounding box center [389, 136] width 581 height 203
click at [234, 68] on button "Preview Widget" at bounding box center [254, 66] width 80 height 16
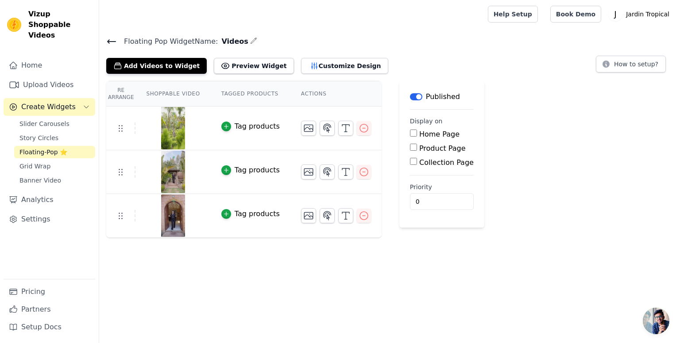
click at [107, 40] on icon at bounding box center [111, 41] width 11 height 11
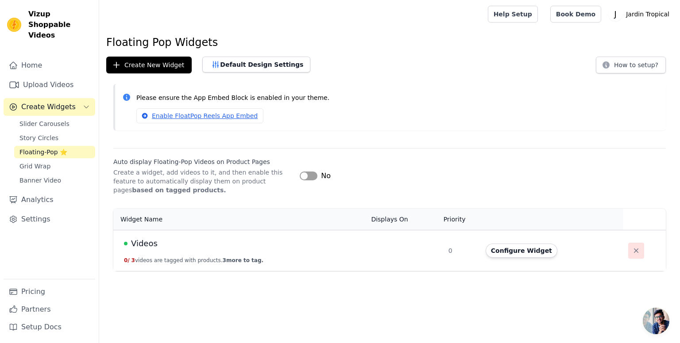
click at [629, 245] on button "button" at bounding box center [636, 251] width 16 height 16
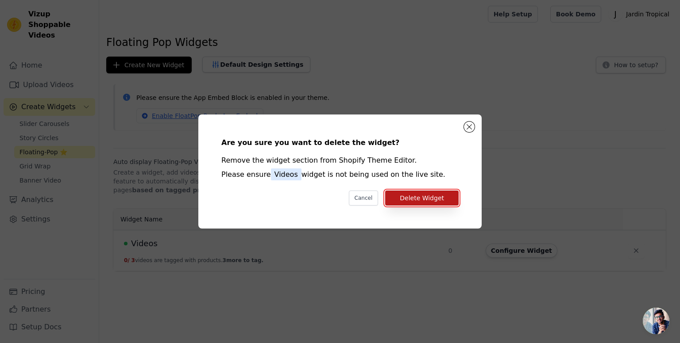
click at [424, 201] on button "Delete Widget" at bounding box center [421, 198] width 73 height 15
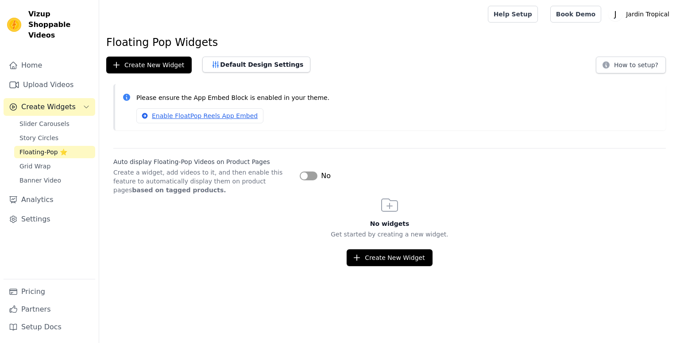
click at [37, 120] on span "Slider Carousels" at bounding box center [44, 124] width 50 height 9
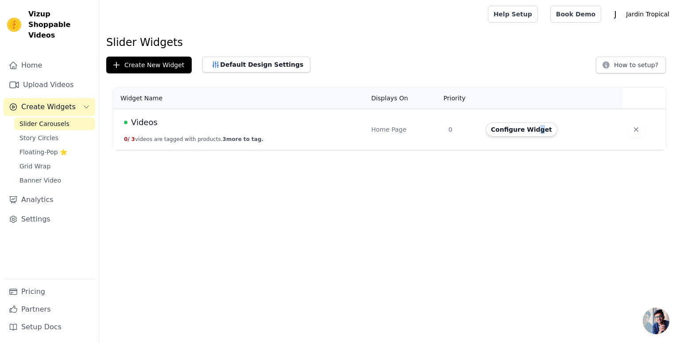
drag, startPoint x: 536, startPoint y: 120, endPoint x: 531, endPoint y: 141, distance: 22.3
click at [531, 141] on td "Configure Widget" at bounding box center [551, 129] width 143 height 41
click at [526, 133] on button "Configure Widget" at bounding box center [522, 130] width 72 height 14
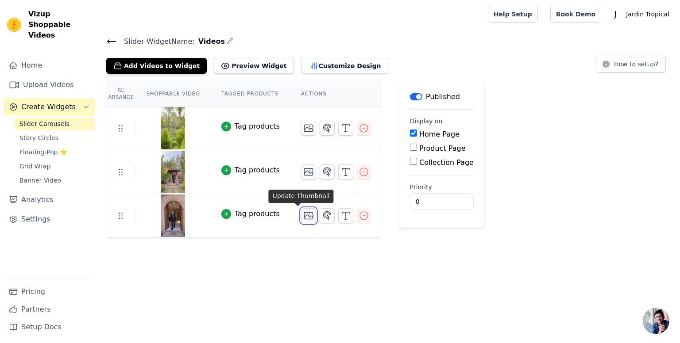
click at [303, 216] on icon "button" at bounding box center [308, 216] width 11 height 11
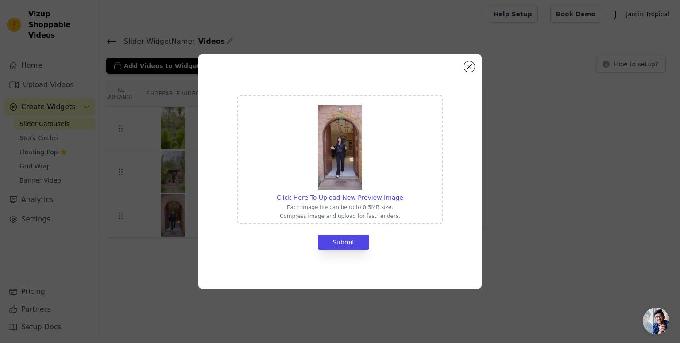
click at [91, 214] on div "Click Here To Upload New Preview Image Each image file can be upto 0.5MB size. …" at bounding box center [340, 171] width 652 height 263
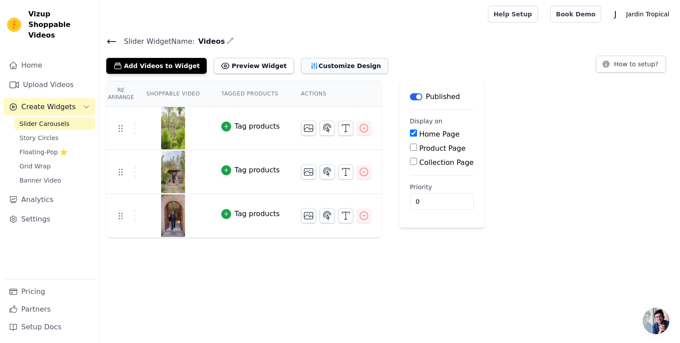
click at [310, 63] on icon "button" at bounding box center [314, 66] width 9 height 9
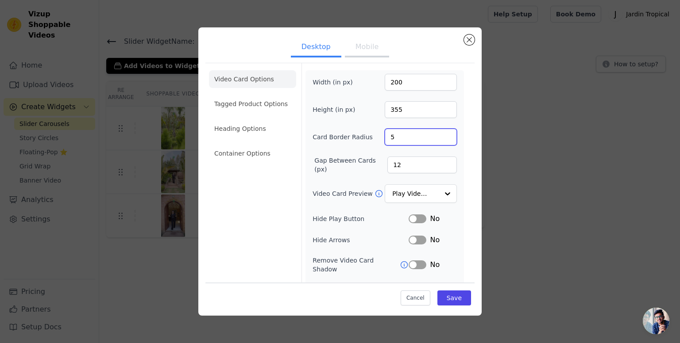
click at [442, 134] on input "5" at bounding box center [421, 137] width 72 height 17
click at [442, 134] on input "6" at bounding box center [421, 137] width 72 height 17
click at [442, 134] on input "7" at bounding box center [421, 137] width 72 height 17
type input "8"
click at [442, 134] on input "8" at bounding box center [421, 137] width 72 height 17
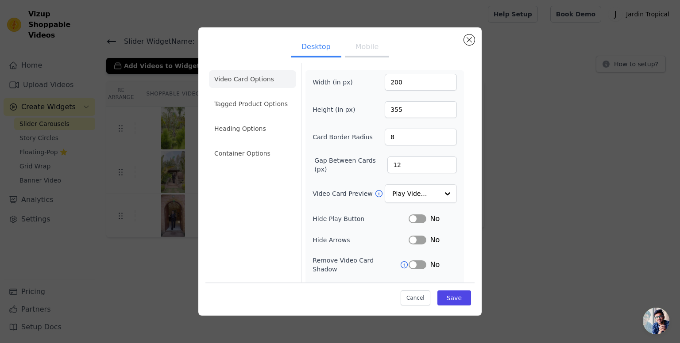
click at [372, 172] on div "Gap Between Cards (px) 12" at bounding box center [385, 165] width 144 height 18
click at [440, 166] on input "11" at bounding box center [421, 165] width 69 height 17
click at [440, 166] on input "10" at bounding box center [421, 165] width 69 height 17
click at [440, 166] on input "9" at bounding box center [421, 165] width 69 height 17
click at [440, 166] on input "8" at bounding box center [421, 165] width 69 height 17
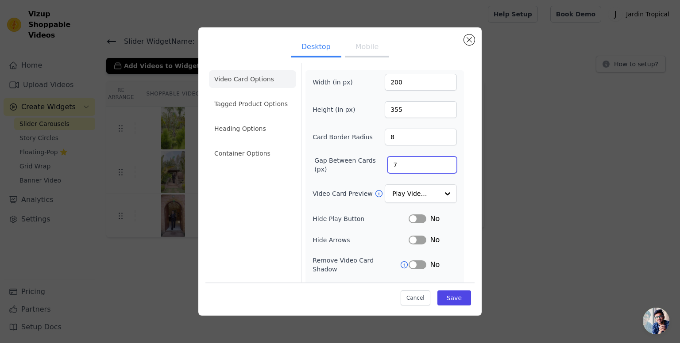
click at [440, 166] on input "7" at bounding box center [421, 165] width 69 height 17
type input "8"
click at [440, 162] on input "8" at bounding box center [421, 165] width 69 height 17
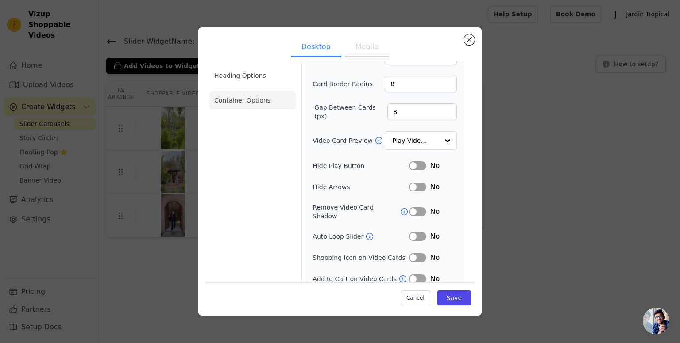
click at [252, 97] on li "Container Options" at bounding box center [252, 101] width 87 height 18
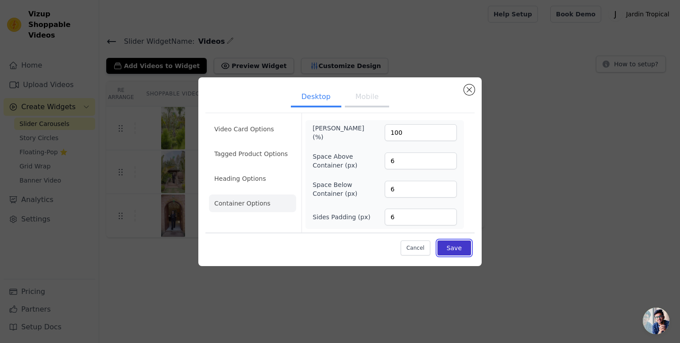
click at [455, 253] on button "Save" at bounding box center [454, 248] width 34 height 15
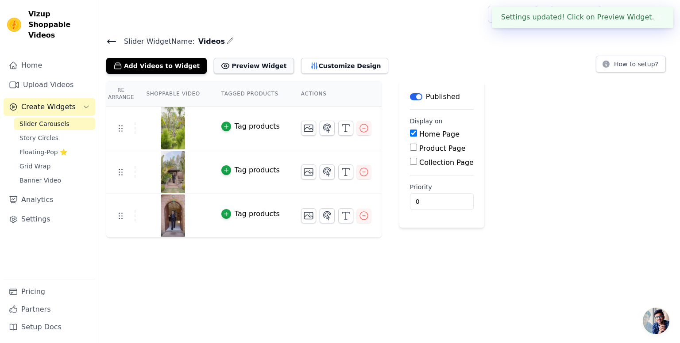
click at [238, 64] on button "Preview Widget" at bounding box center [254, 66] width 80 height 16
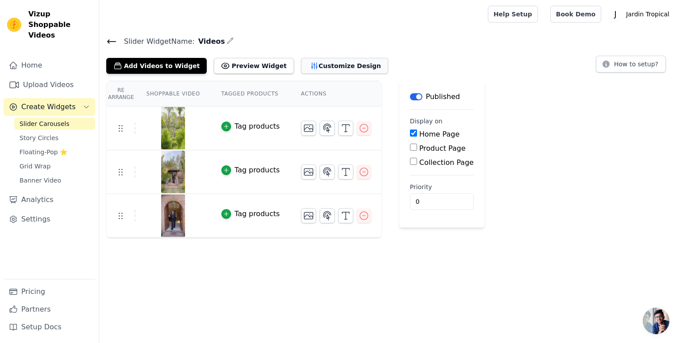
click at [304, 64] on button "Customize Design" at bounding box center [344, 66] width 87 height 16
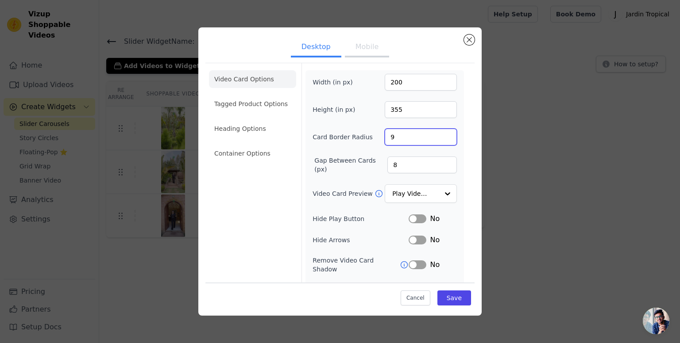
click at [440, 135] on input "9" at bounding box center [421, 137] width 72 height 17
type input "10"
click at [440, 135] on input "10" at bounding box center [421, 137] width 72 height 17
click at [442, 161] on input "9" at bounding box center [421, 165] width 69 height 17
click at [442, 161] on input "10" at bounding box center [421, 165] width 69 height 17
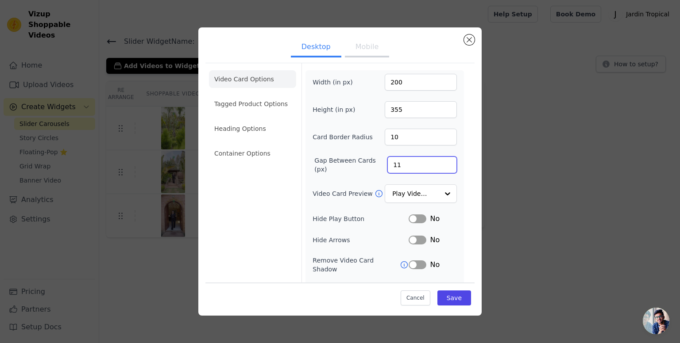
click at [442, 161] on input "11" at bounding box center [421, 165] width 69 height 17
type input "12"
click at [442, 161] on input "12" at bounding box center [421, 165] width 69 height 17
click at [444, 297] on button "Save" at bounding box center [454, 297] width 34 height 15
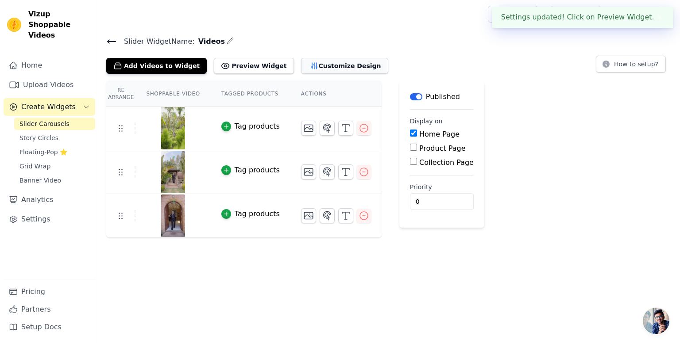
click at [310, 64] on icon "button" at bounding box center [314, 66] width 9 height 9
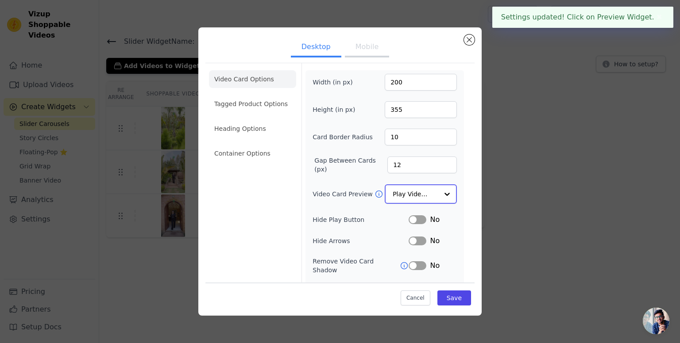
click at [422, 195] on input "Video Card Preview" at bounding box center [416, 194] width 46 height 18
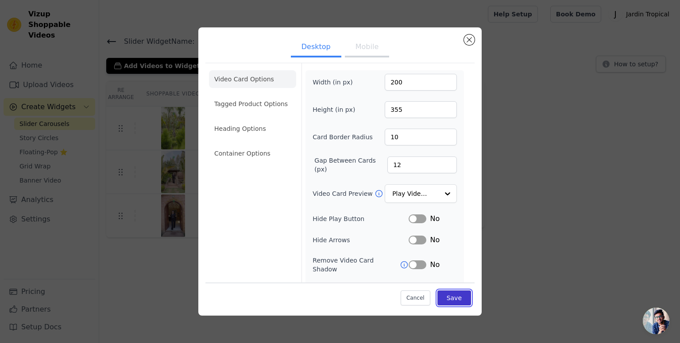
click at [451, 293] on button "Save" at bounding box center [454, 297] width 34 height 15
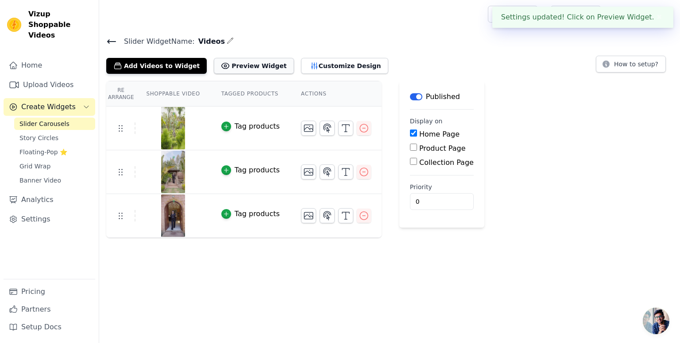
click at [233, 69] on button "Preview Widget" at bounding box center [254, 66] width 80 height 16
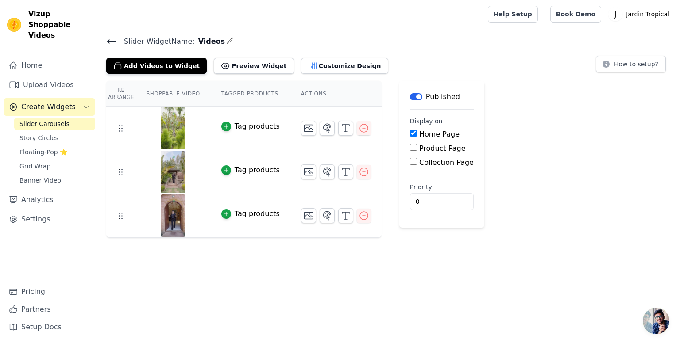
click at [287, 55] on div "Add Videos to Widget Preview Widget Customize Design" at bounding box center [250, 63] width 289 height 19
click at [301, 69] on button "Customize Design" at bounding box center [344, 66] width 87 height 16
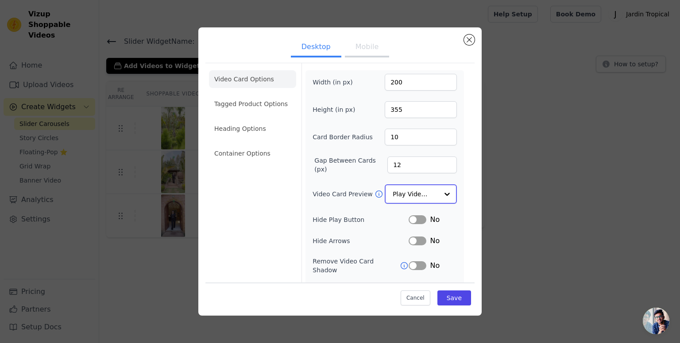
click at [418, 193] on input "Video Card Preview" at bounding box center [416, 194] width 46 height 18
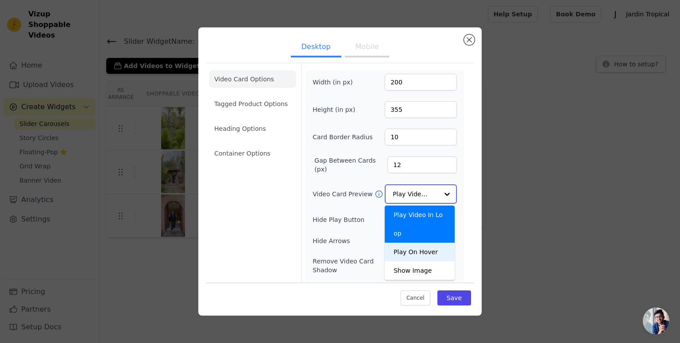
click at [386, 243] on div "Play On Hover" at bounding box center [420, 252] width 70 height 19
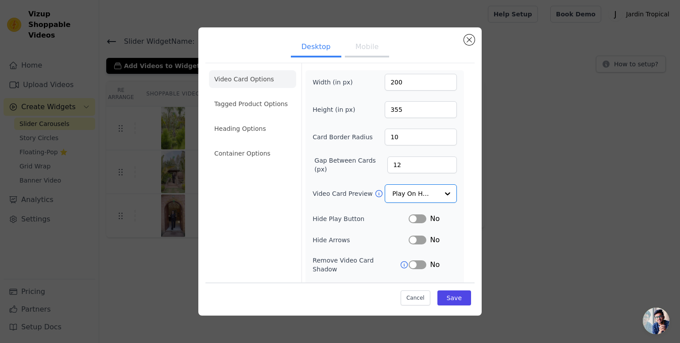
click at [375, 209] on div "Width (in px) 200 Height (in px) 355 Card Border Radius 10 Gap Between Cards (p…" at bounding box center [385, 206] width 144 height 264
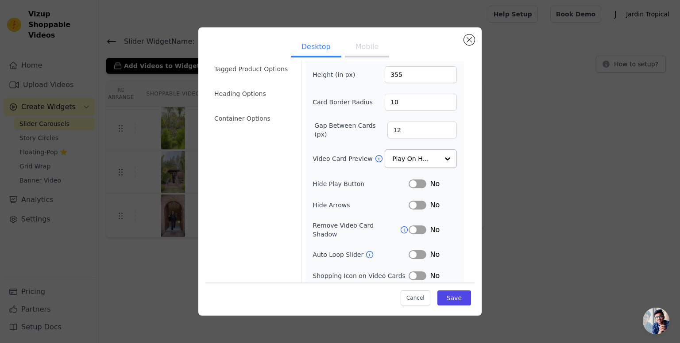
scroll to position [35, 0]
click at [416, 182] on button "Label" at bounding box center [418, 183] width 18 height 9
click at [411, 179] on button "Label" at bounding box center [418, 183] width 18 height 9
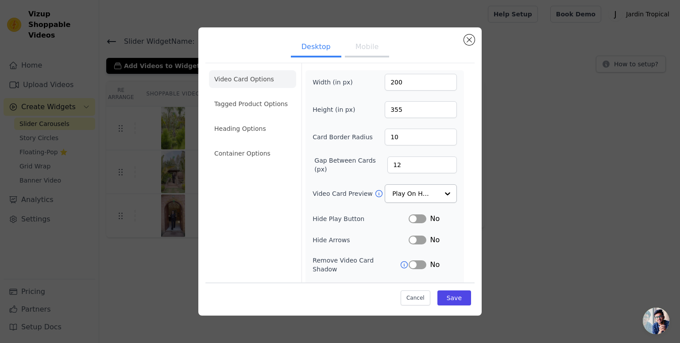
scroll to position [53, 0]
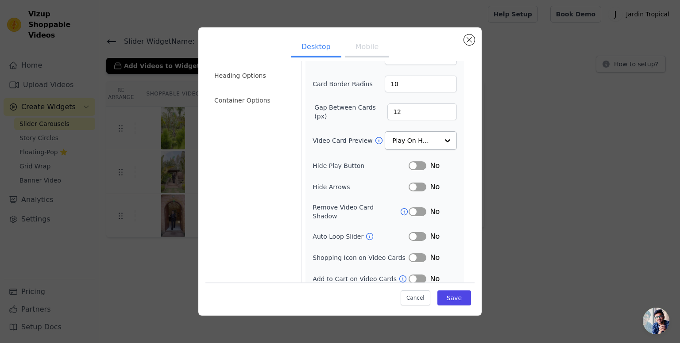
click at [365, 232] on icon at bounding box center [369, 236] width 9 height 9
click at [444, 301] on button "Save" at bounding box center [454, 297] width 34 height 15
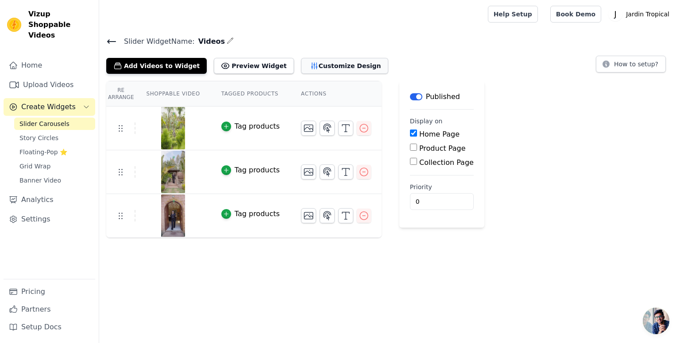
click at [310, 62] on icon "button" at bounding box center [314, 66] width 9 height 9
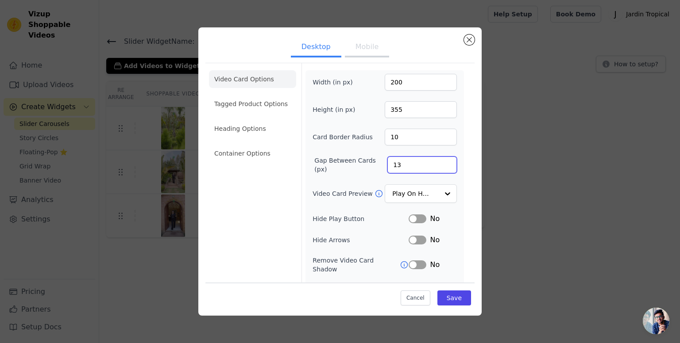
click at [441, 162] on input "13" at bounding box center [421, 165] width 69 height 17
click at [441, 162] on input "14" at bounding box center [421, 165] width 69 height 17
click at [441, 162] on input "15" at bounding box center [421, 165] width 69 height 17
click at [440, 166] on input "14" at bounding box center [421, 165] width 69 height 17
type input "13"
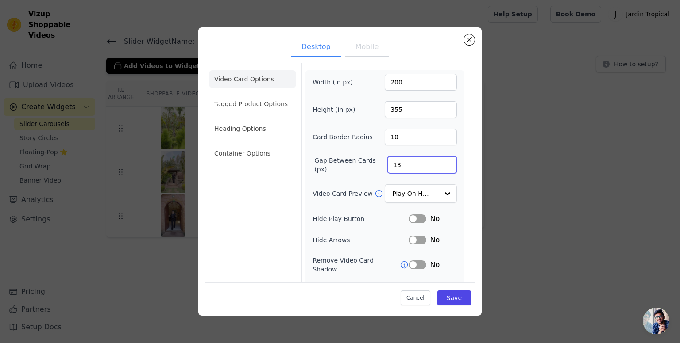
click at [440, 166] on input "13" at bounding box center [421, 165] width 69 height 17
click at [442, 135] on input "11" at bounding box center [421, 137] width 72 height 17
type input "12"
click at [442, 135] on input "12" at bounding box center [421, 137] width 72 height 17
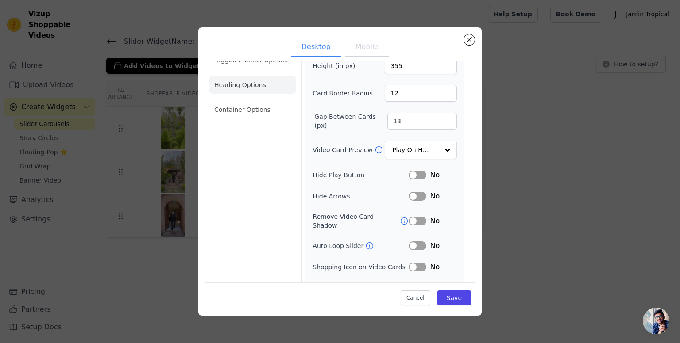
click at [263, 91] on li "Heading Options" at bounding box center [252, 85] width 87 height 18
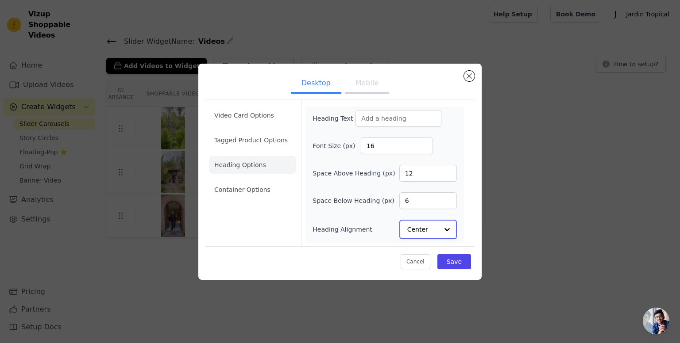
click at [429, 236] on input "Heading Alignment" at bounding box center [422, 230] width 31 height 18
click at [281, 191] on li "Container Options" at bounding box center [252, 190] width 87 height 18
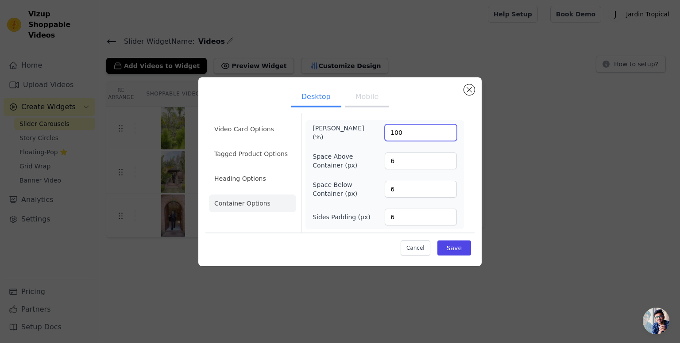
click at [446, 131] on input "100" at bounding box center [421, 132] width 72 height 17
click at [448, 130] on input "100" at bounding box center [421, 132] width 72 height 17
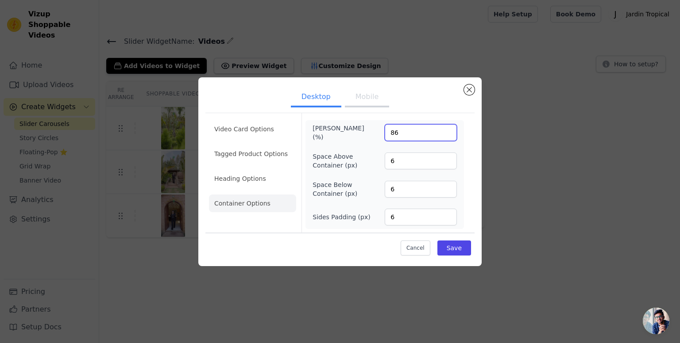
drag, startPoint x: 448, startPoint y: 130, endPoint x: 437, endPoint y: 157, distance: 29.6
type input "86"
click at [437, 141] on input "86" at bounding box center [421, 132] width 72 height 17
drag, startPoint x: 441, startPoint y: 133, endPoint x: 443, endPoint y: 82, distance: 50.9
click at [443, 82] on div "Desktop Mobile Video Card Options Tagged Product Options Heading Options Contai…" at bounding box center [339, 171] width 283 height 189
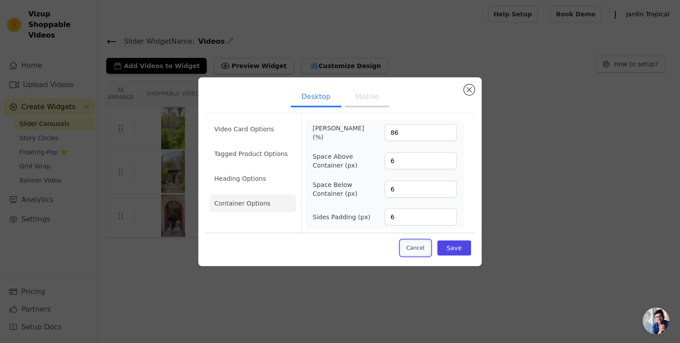
click at [425, 243] on button "Cancel" at bounding box center [416, 248] width 30 height 15
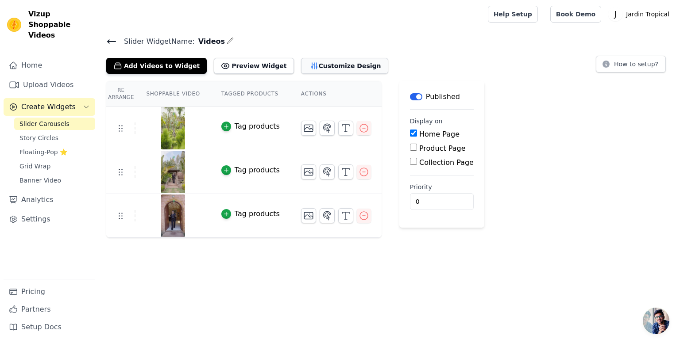
click at [301, 69] on button "Customize Design" at bounding box center [344, 66] width 87 height 16
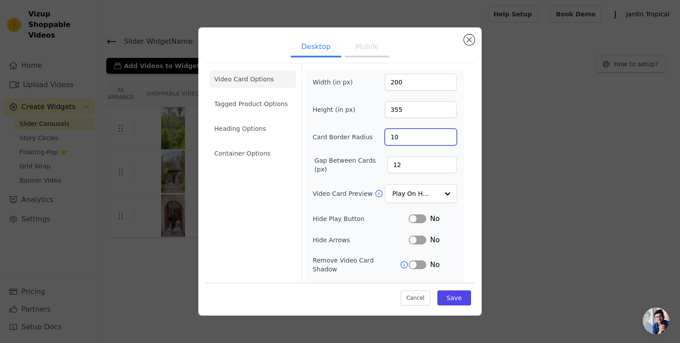
click at [403, 133] on input "10" at bounding box center [421, 137] width 72 height 17
type input "12"
click at [366, 162] on label "Gap Between Cards (px)" at bounding box center [350, 165] width 73 height 18
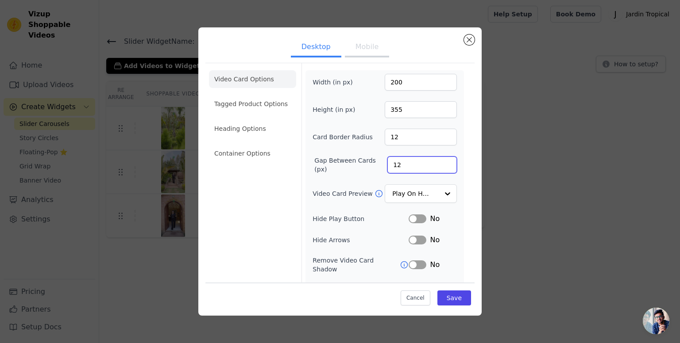
click at [387, 162] on input "12" at bounding box center [421, 165] width 69 height 17
click at [440, 161] on input "13" at bounding box center [421, 165] width 69 height 17
type input "14"
click at [440, 161] on input "14" at bounding box center [421, 165] width 69 height 17
click at [425, 190] on input "Video Card Preview" at bounding box center [416, 194] width 46 height 18
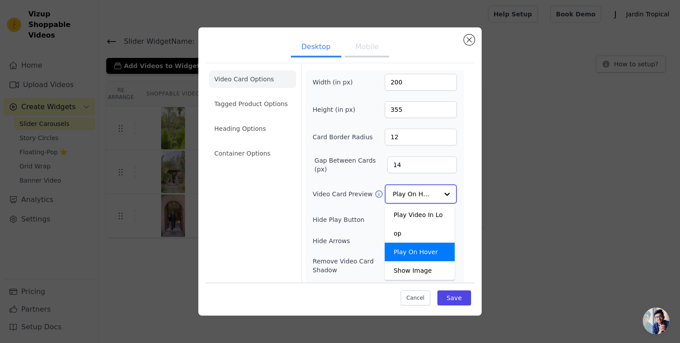
click at [425, 190] on input "Video Card Preview" at bounding box center [416, 194] width 46 height 18
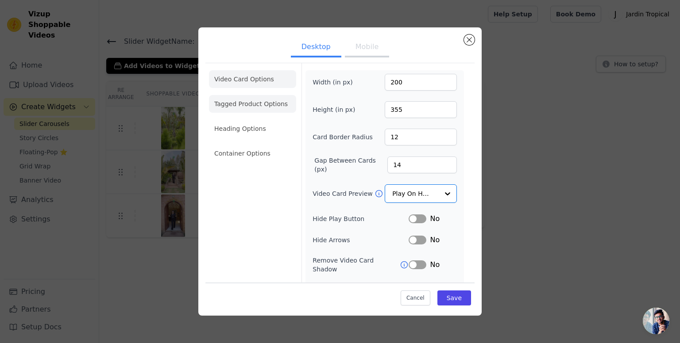
click at [244, 98] on li "Tagged Product Options" at bounding box center [252, 104] width 87 height 18
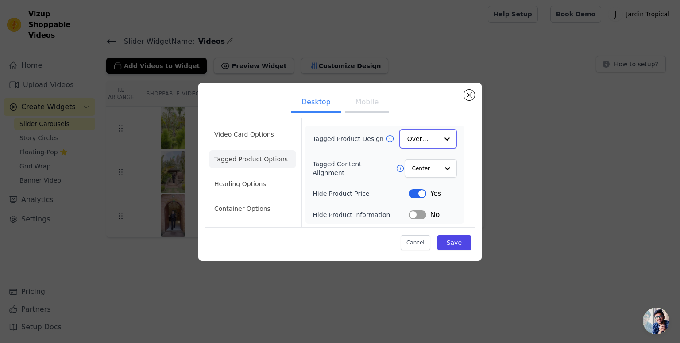
click at [449, 132] on div at bounding box center [447, 139] width 18 height 18
click at [448, 132] on div at bounding box center [447, 139] width 18 height 18
click at [420, 165] on div "Card" at bounding box center [428, 160] width 58 height 19
click at [439, 174] on div at bounding box center [447, 168] width 18 height 18
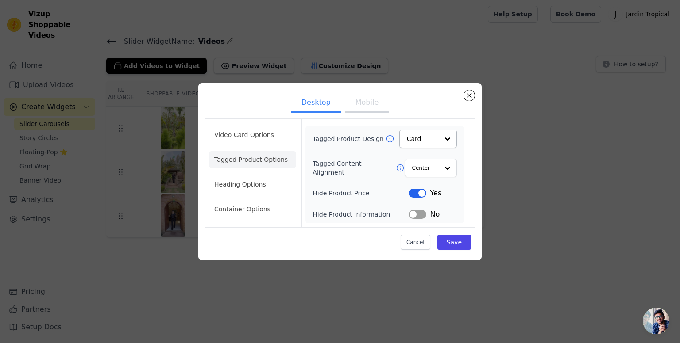
click at [358, 200] on div "Tagged Product Design Card Tagged Content Alignment Center Hide Product Price L…" at bounding box center [385, 175] width 144 height 90
click at [245, 176] on li "Heading Options" at bounding box center [252, 185] width 87 height 18
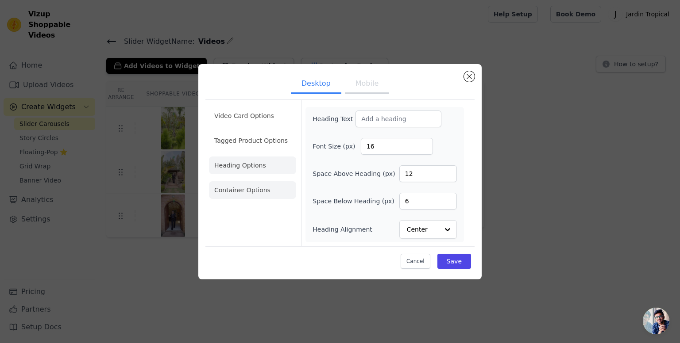
click at [247, 190] on li "Container Options" at bounding box center [252, 190] width 87 height 18
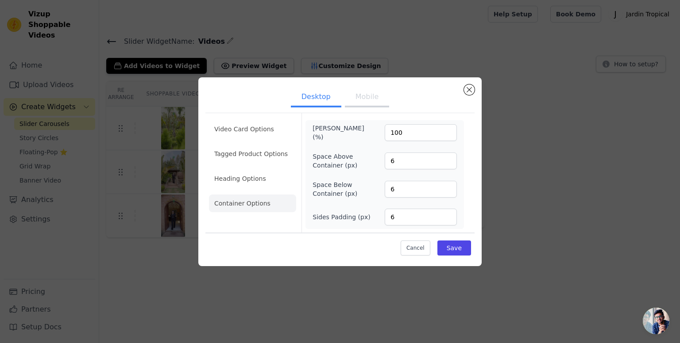
click at [471, 245] on div "Cancel Save" at bounding box center [339, 246] width 269 height 27
click at [462, 247] on button "Save" at bounding box center [454, 248] width 34 height 15
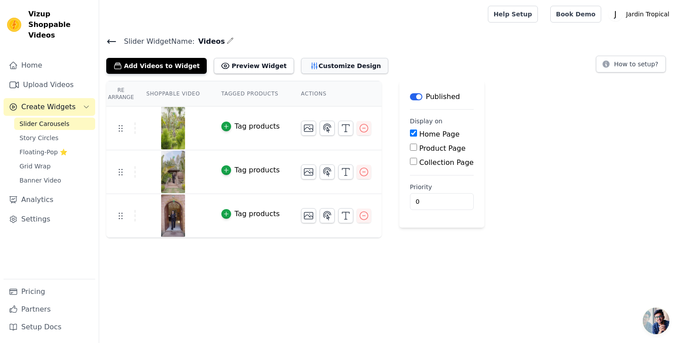
click at [314, 63] on button "Customize Design" at bounding box center [344, 66] width 87 height 16
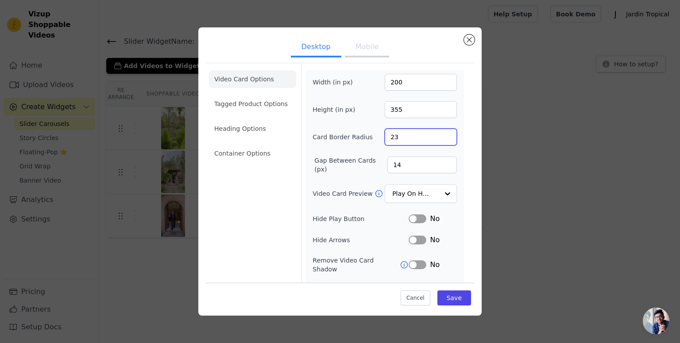
type input "24"
click at [441, 134] on input "24" at bounding box center [421, 137] width 72 height 17
type input "225"
click at [441, 77] on input "225" at bounding box center [421, 82] width 72 height 17
type input "370"
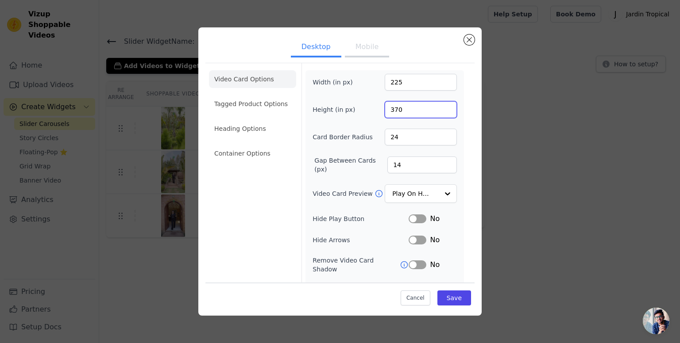
click at [442, 106] on input "370" at bounding box center [421, 109] width 72 height 17
click at [450, 294] on button "Save" at bounding box center [454, 297] width 34 height 15
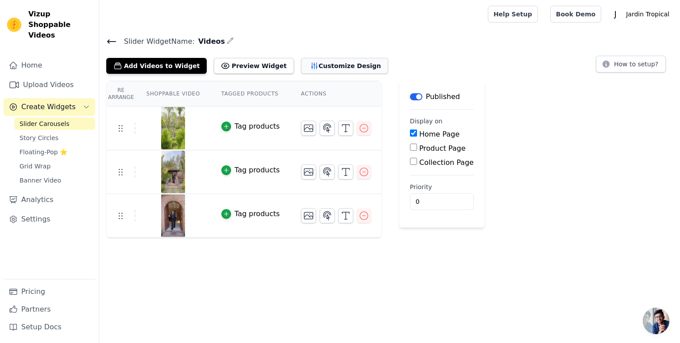
click at [301, 68] on button "Customize Design" at bounding box center [344, 66] width 87 height 16
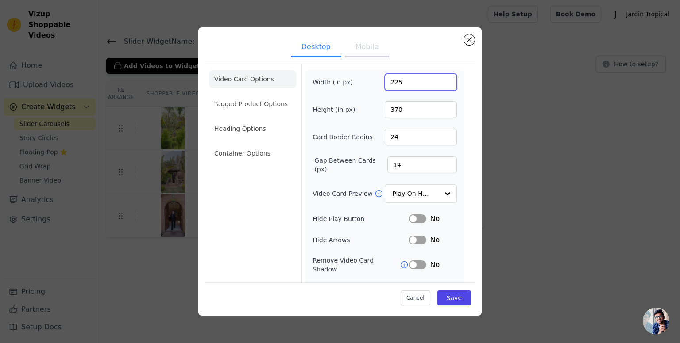
click at [403, 87] on input "225" at bounding box center [421, 82] width 72 height 17
click at [339, 108] on label "Height (in px)" at bounding box center [337, 109] width 48 height 9
click at [385, 108] on input "370" at bounding box center [421, 109] width 72 height 17
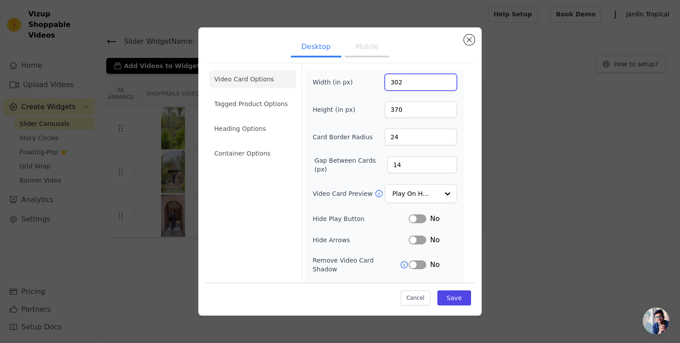
type input "302"
click at [440, 80] on input "302" at bounding box center [421, 82] width 72 height 17
click at [450, 297] on button "Save" at bounding box center [454, 297] width 34 height 15
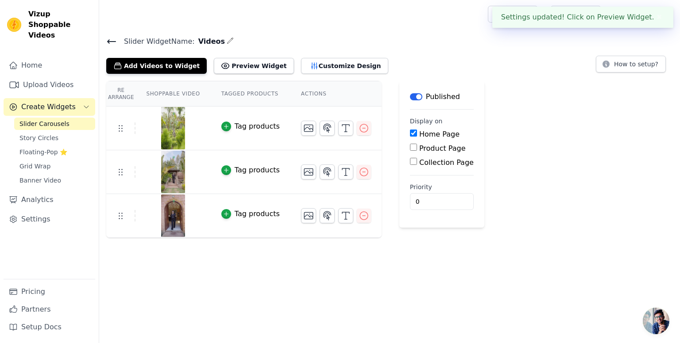
click at [243, 57] on div "Add Videos to Widget Preview Widget Customize Design" at bounding box center [250, 63] width 289 height 19
click at [234, 67] on button "Preview Widget" at bounding box center [254, 66] width 80 height 16
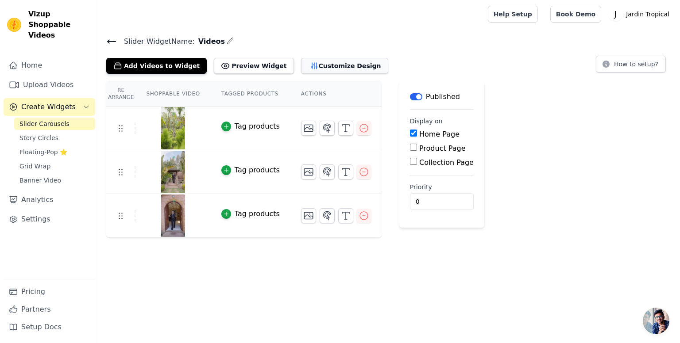
click at [301, 62] on button "Customize Design" at bounding box center [344, 66] width 87 height 16
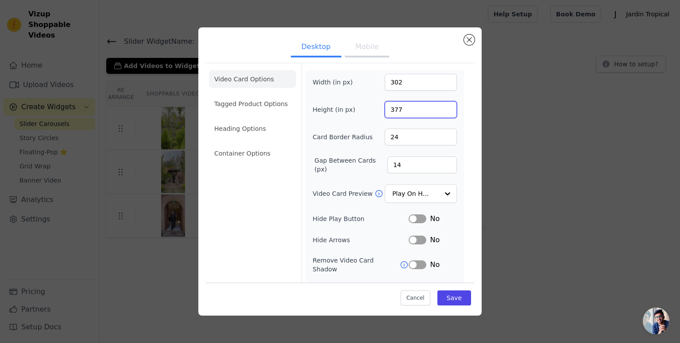
click at [439, 105] on input "377" at bounding box center [421, 109] width 72 height 17
type input "447"
click at [439, 105] on input "447" at bounding box center [421, 109] width 72 height 17
click at [445, 298] on button "Save" at bounding box center [454, 297] width 34 height 15
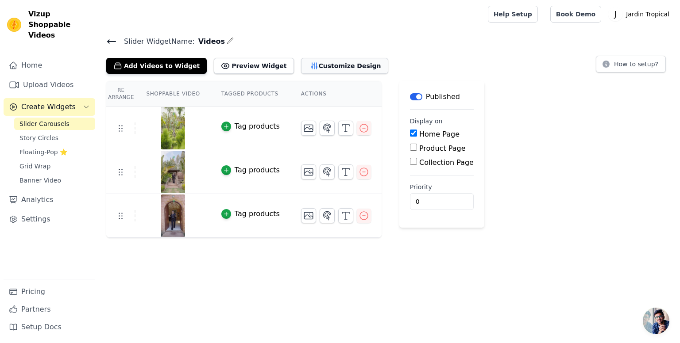
click at [301, 62] on button "Customize Design" at bounding box center [344, 66] width 87 height 16
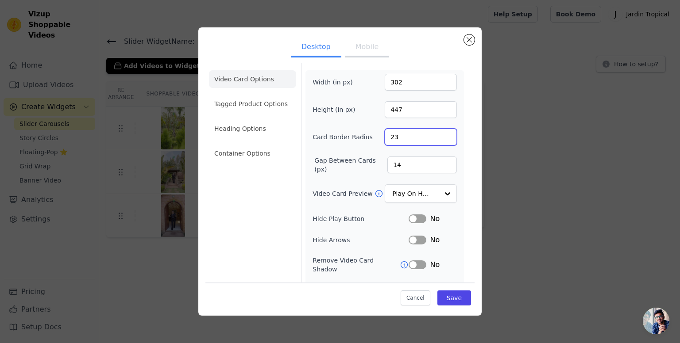
click at [439, 138] on input "23" at bounding box center [421, 137] width 72 height 17
click at [439, 138] on input "22" at bounding box center [421, 137] width 72 height 17
click at [439, 138] on input "21" at bounding box center [421, 137] width 72 height 17
type input "20"
click at [439, 138] on input "20" at bounding box center [421, 137] width 72 height 17
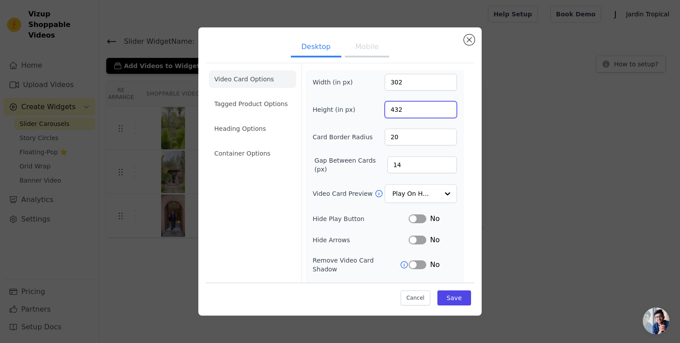
click at [440, 112] on input "432" at bounding box center [421, 109] width 72 height 17
click at [439, 114] on input "432" at bounding box center [421, 109] width 72 height 17
type input "412"
click at [441, 110] on input "412" at bounding box center [421, 109] width 72 height 17
type input "293"
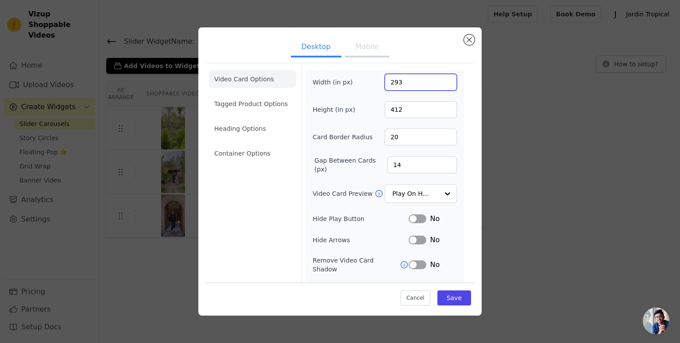
click at [441, 84] on input "293" at bounding box center [421, 82] width 72 height 17
click at [446, 293] on button "Save" at bounding box center [454, 297] width 34 height 15
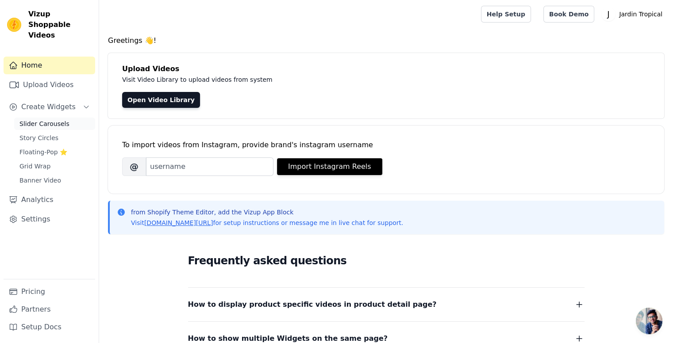
click at [48, 120] on span "Slider Carousels" at bounding box center [44, 124] width 50 height 9
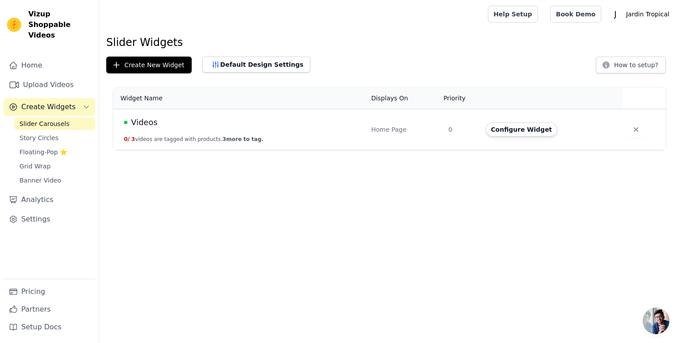
click at [167, 134] on td "Videos 0 / 3 videos are tagged with products. 3 more to tag." at bounding box center [239, 129] width 252 height 41
click at [521, 135] on button "Configure Widget" at bounding box center [522, 130] width 72 height 14
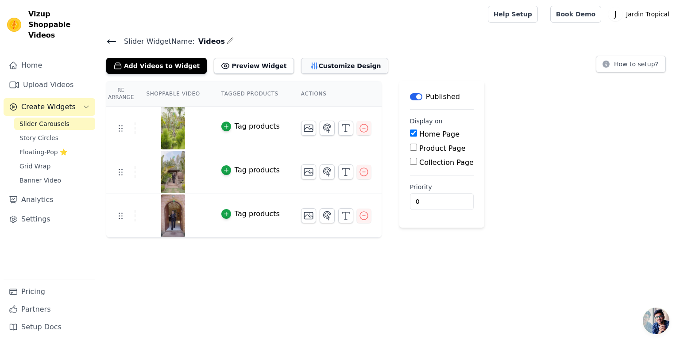
click at [301, 70] on button "Customize Design" at bounding box center [344, 66] width 87 height 16
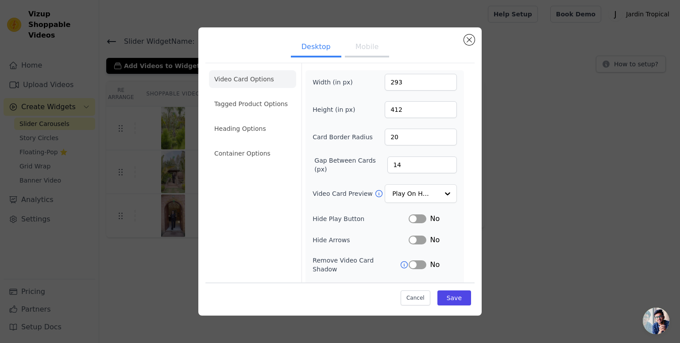
click at [462, 36] on ul "Desktop Mobile" at bounding box center [339, 48] width 269 height 27
click at [472, 36] on button "Close modal" at bounding box center [469, 40] width 11 height 11
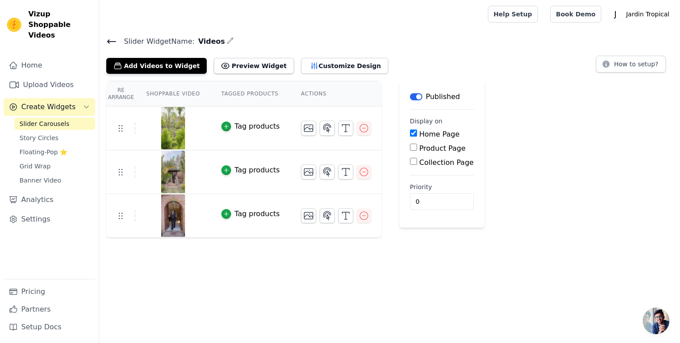
click at [115, 39] on icon at bounding box center [111, 41] width 11 height 11
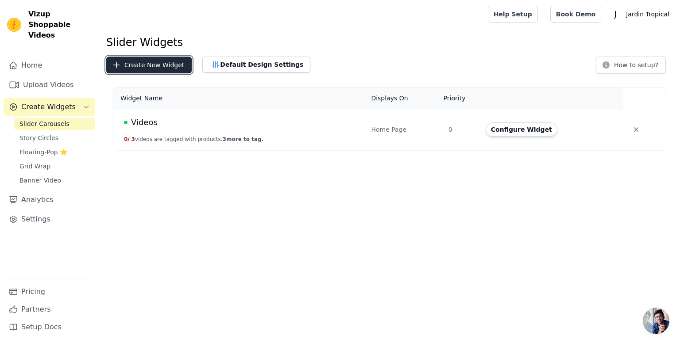
click at [163, 68] on button "Create New Widget" at bounding box center [148, 65] width 85 height 17
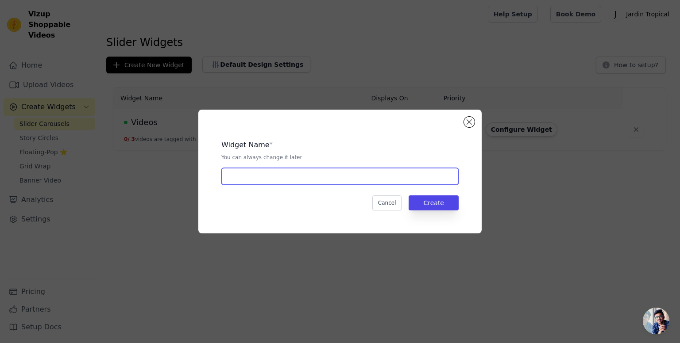
click at [313, 175] on input "text" at bounding box center [339, 176] width 237 height 17
type input "2"
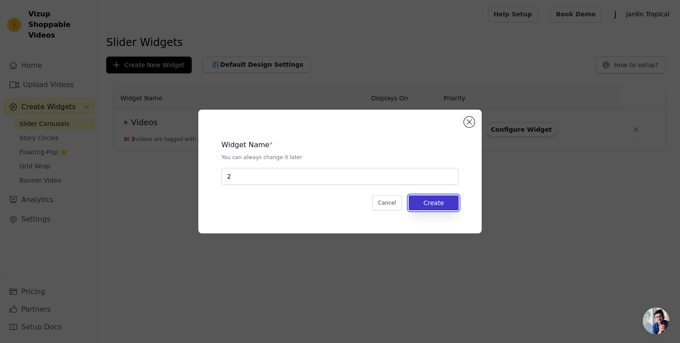
click at [443, 203] on button "Create" at bounding box center [434, 203] width 50 height 15
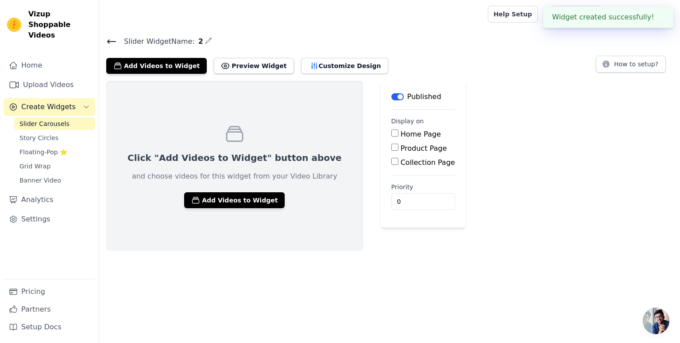
click at [391, 133] on input "Home Page" at bounding box center [394, 133] width 7 height 7
checkbox input "true"
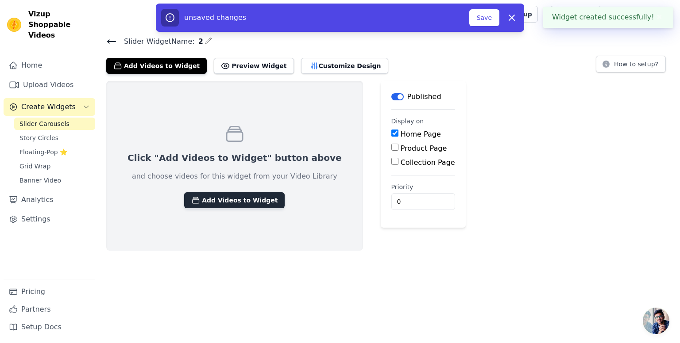
click at [219, 200] on button "Add Videos to Widget" at bounding box center [234, 201] width 100 height 16
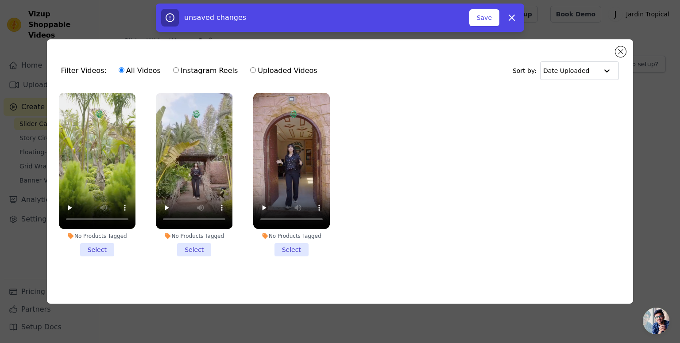
click at [93, 247] on li "No Products Tagged Select" at bounding box center [97, 175] width 77 height 164
click at [0, 0] on input "No Products Tagged Select" at bounding box center [0, 0] width 0 height 0
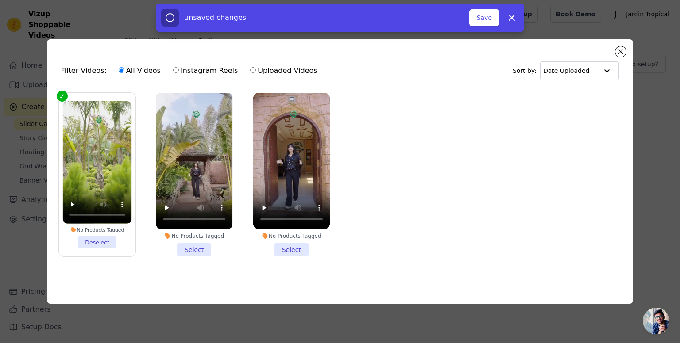
click at [190, 252] on li "No Products Tagged Select" at bounding box center [194, 175] width 77 height 164
click at [0, 0] on input "No Products Tagged Select" at bounding box center [0, 0] width 0 height 0
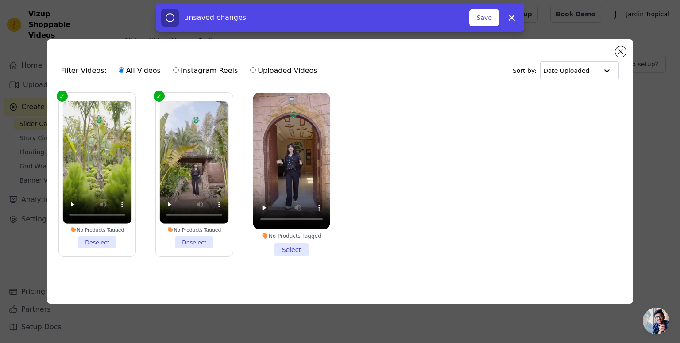
click at [280, 255] on div "No Products Tagged Select" at bounding box center [291, 175] width 86 height 174
click at [287, 250] on li "No Products Tagged Select" at bounding box center [291, 175] width 77 height 164
click at [0, 0] on input "No Products Tagged Select" at bounding box center [0, 0] width 0 height 0
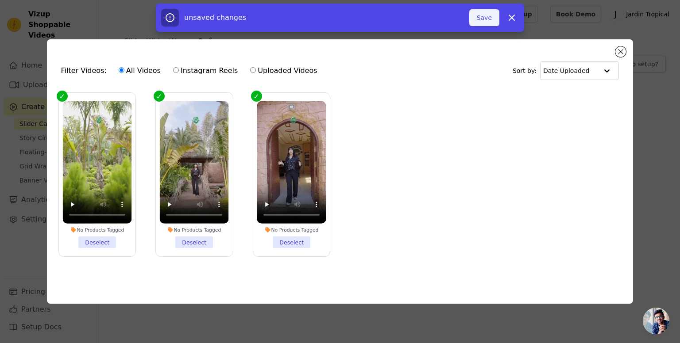
click at [490, 18] on button "Save" at bounding box center [484, 17] width 30 height 17
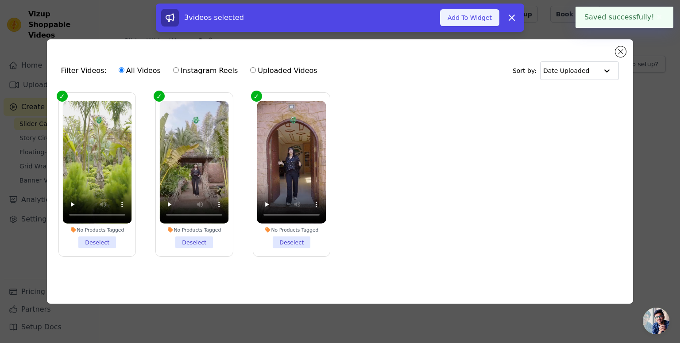
click at [455, 15] on button "Add To Widget" at bounding box center [469, 17] width 59 height 17
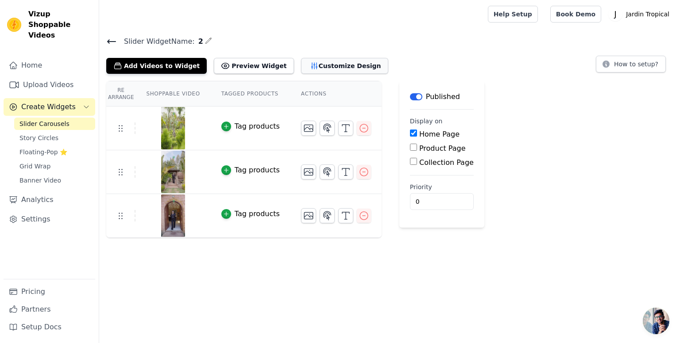
click at [315, 71] on button "Customize Design" at bounding box center [344, 66] width 87 height 16
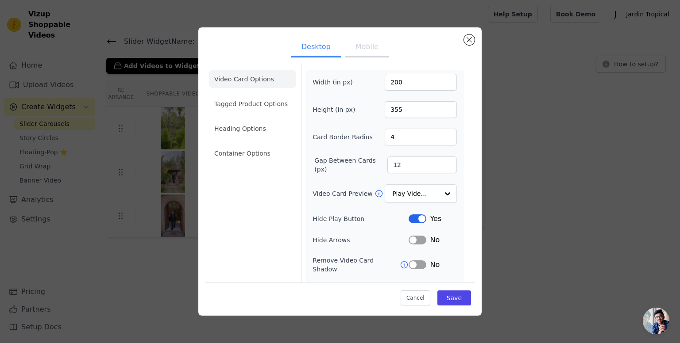
click at [414, 220] on button "Label" at bounding box center [418, 219] width 18 height 9
click at [414, 84] on input "200" at bounding box center [421, 82] width 72 height 17
type input "300"
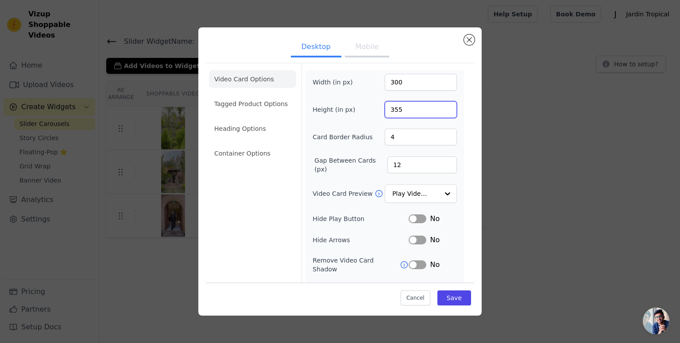
click at [400, 105] on input "355" at bounding box center [421, 109] width 72 height 17
type input "400"
click at [344, 105] on label "Height (in px)" at bounding box center [337, 109] width 48 height 9
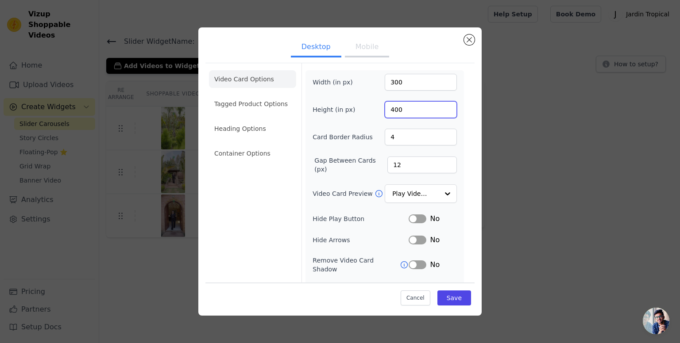
click at [385, 105] on input "400" at bounding box center [421, 109] width 72 height 17
click at [450, 289] on div "Cancel Save" at bounding box center [339, 295] width 269 height 27
click at [443, 296] on button "Save" at bounding box center [454, 297] width 34 height 15
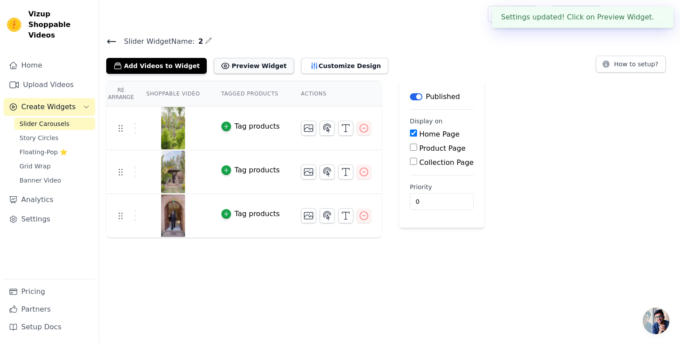
click at [252, 62] on button "Preview Widget" at bounding box center [254, 66] width 80 height 16
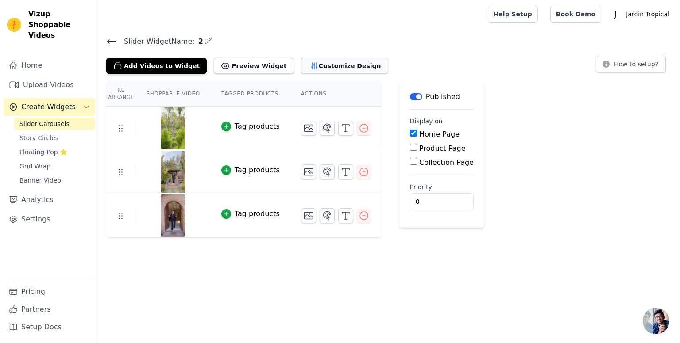
click at [301, 65] on button "Customize Design" at bounding box center [344, 66] width 87 height 16
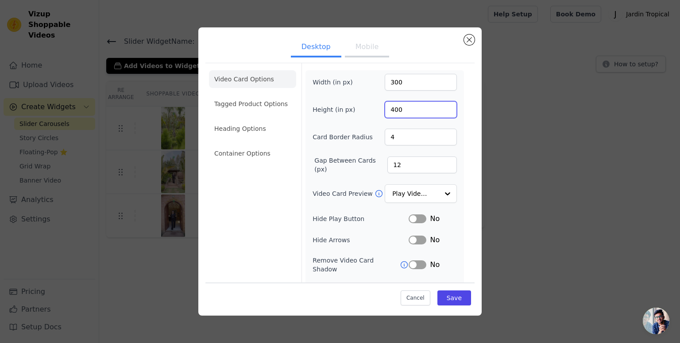
click at [395, 106] on input "400" at bounding box center [421, 109] width 72 height 17
type input "450"
click at [450, 296] on button "Save" at bounding box center [454, 297] width 34 height 15
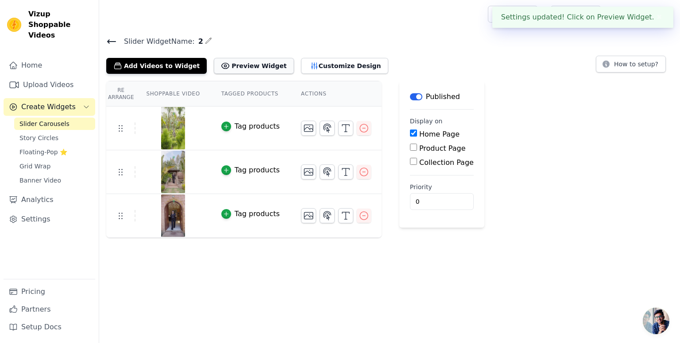
click at [241, 59] on button "Preview Widget" at bounding box center [254, 66] width 80 height 16
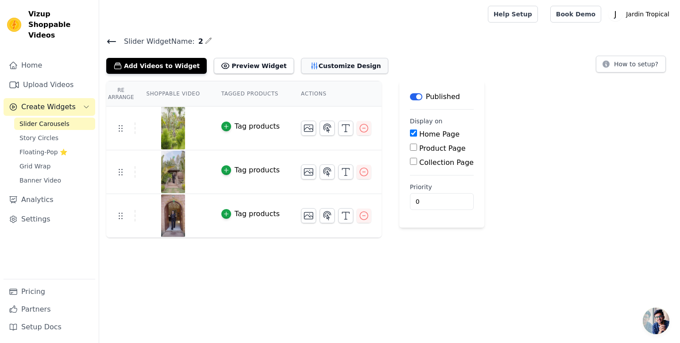
click at [307, 61] on button "Customize Design" at bounding box center [344, 66] width 87 height 16
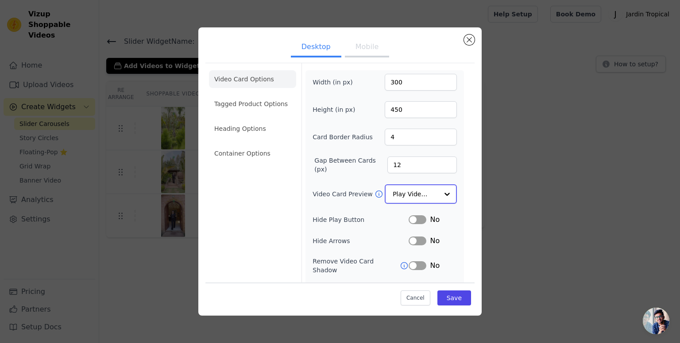
click at [405, 191] on input "Video Card Preview" at bounding box center [416, 194] width 46 height 18
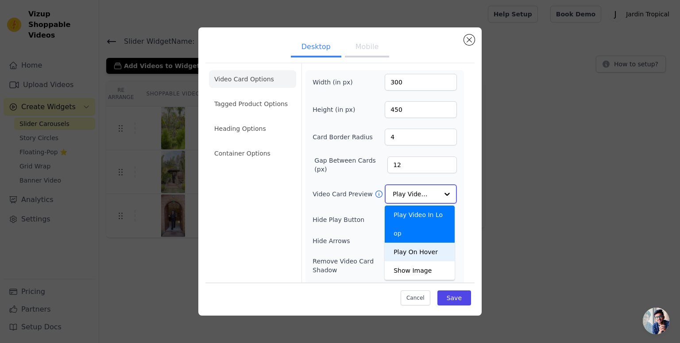
click at [403, 243] on div "Play On Hover" at bounding box center [420, 252] width 70 height 19
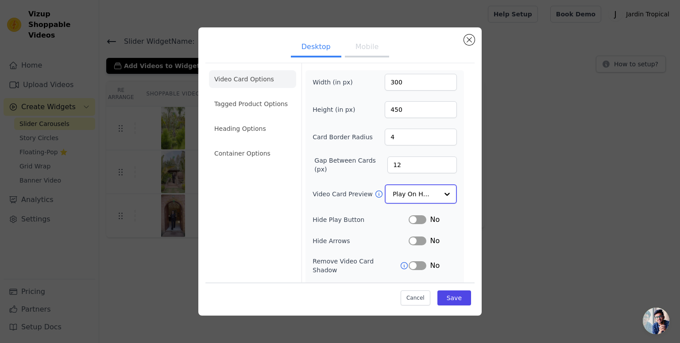
click at [421, 192] on input "Video Card Preview" at bounding box center [416, 194] width 46 height 18
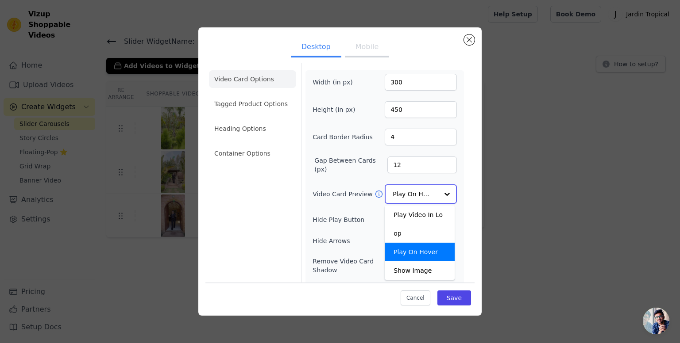
click at [421, 192] on input "Video Card Preview" at bounding box center [416, 194] width 46 height 18
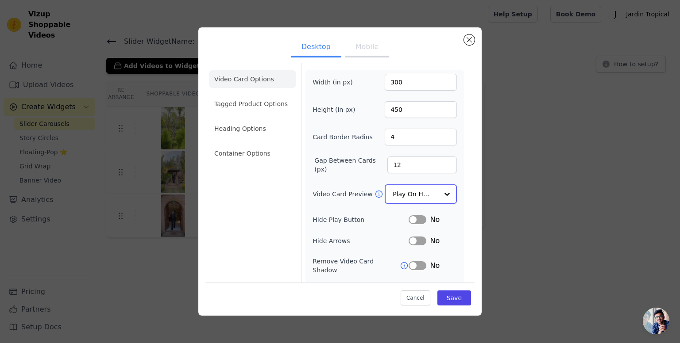
click at [421, 192] on input "Video Card Preview" at bounding box center [416, 194] width 46 height 18
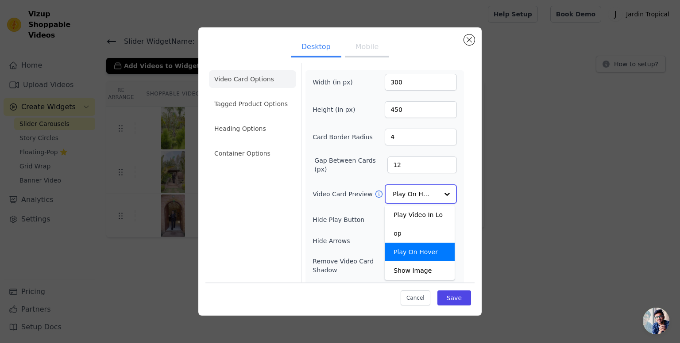
click at [421, 192] on input "Video Card Preview" at bounding box center [416, 194] width 46 height 18
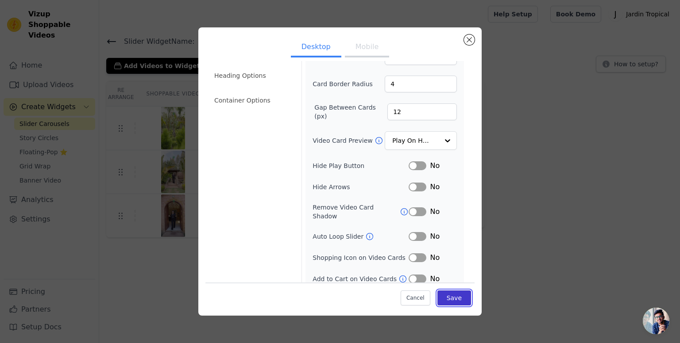
scroll to position [53, 0]
click at [447, 292] on button "Save" at bounding box center [454, 297] width 34 height 15
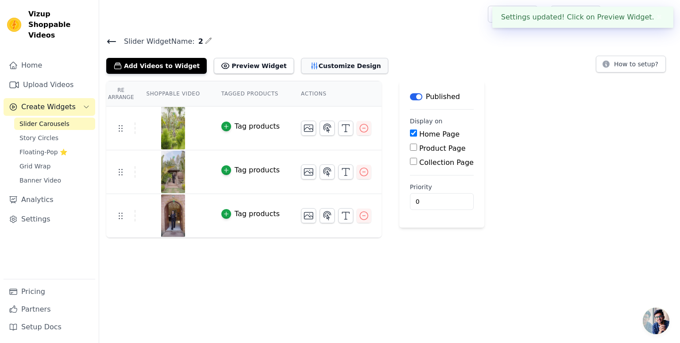
click at [301, 59] on button "Customize Design" at bounding box center [344, 66] width 87 height 16
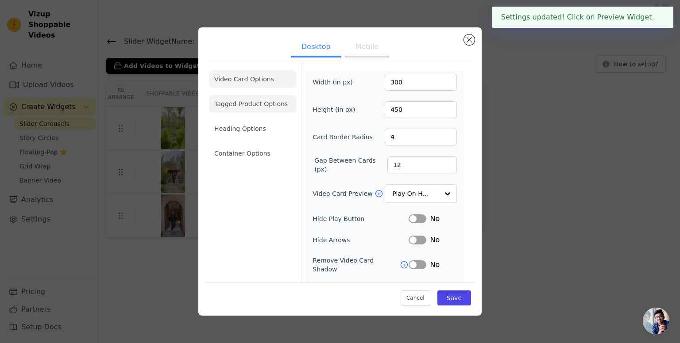
click at [256, 100] on li "Tagged Product Options" at bounding box center [252, 104] width 87 height 18
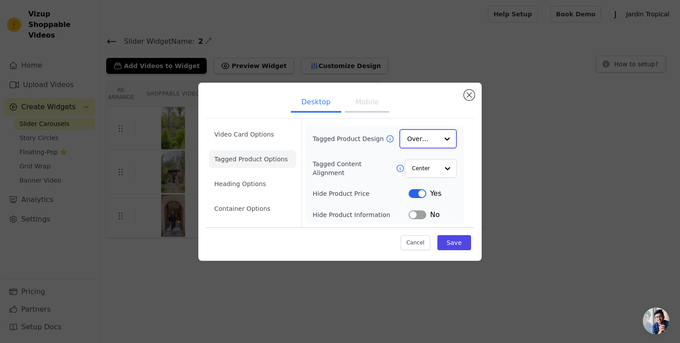
click at [437, 137] on input "Tagged Product Design" at bounding box center [422, 139] width 31 height 18
click at [425, 166] on input "Tagged Content Alignment" at bounding box center [425, 168] width 27 height 18
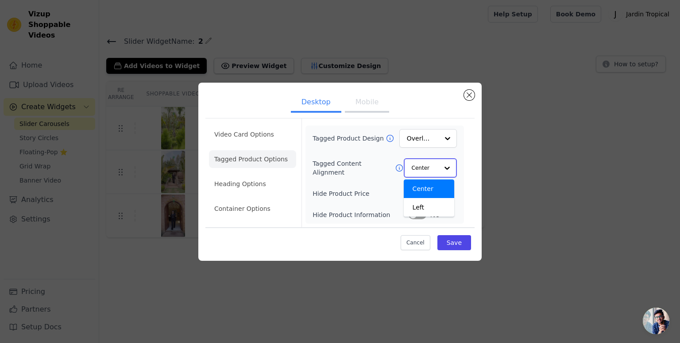
click at [425, 166] on input "Tagged Content Alignment" at bounding box center [425, 168] width 27 height 18
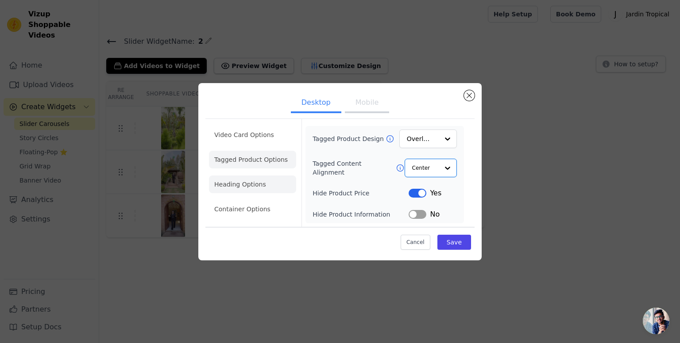
click at [233, 185] on li "Heading Options" at bounding box center [252, 185] width 87 height 18
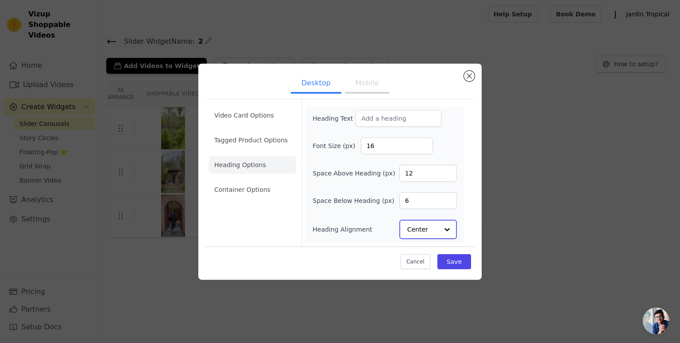
click at [436, 231] on input "Heading Alignment" at bounding box center [422, 230] width 31 height 18
click at [219, 194] on li "Container Options" at bounding box center [252, 190] width 87 height 18
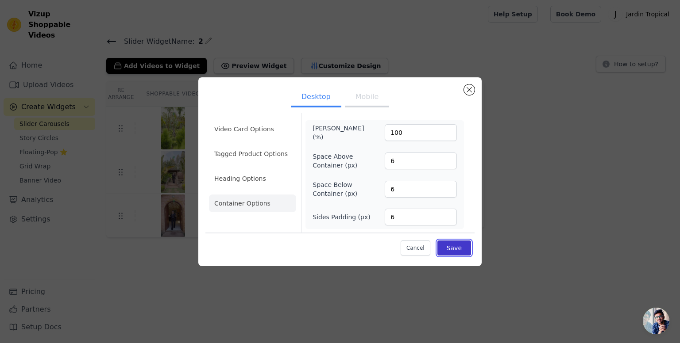
click at [453, 248] on button "Save" at bounding box center [454, 248] width 34 height 15
